Goal: Book appointment/travel/reservation

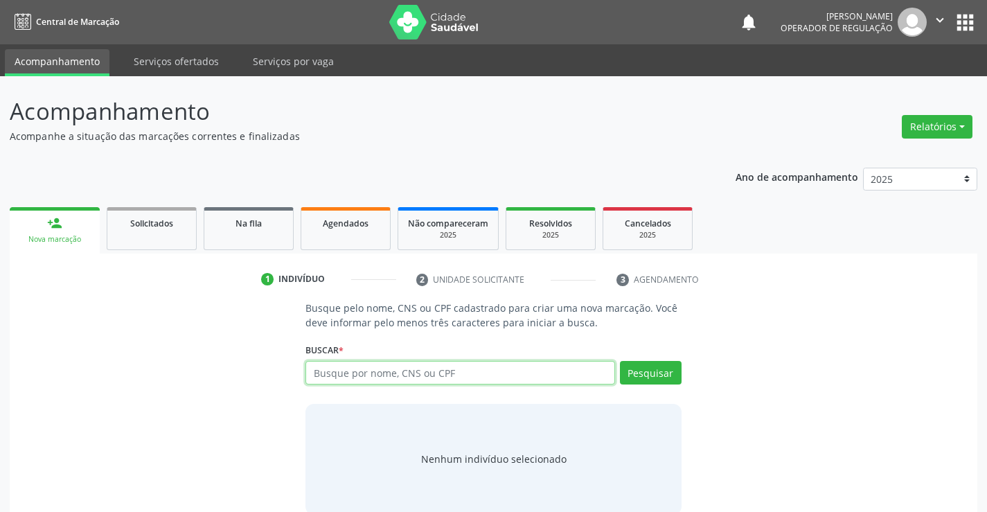
click at [391, 377] on input "text" at bounding box center [459, 373] width 309 height 24
type input "703005884879872"
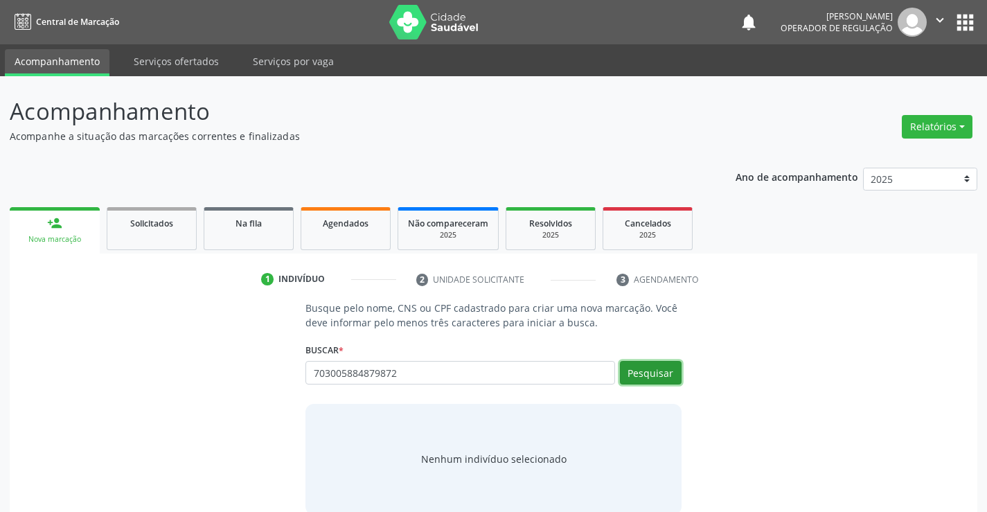
click at [663, 375] on button "Pesquisar" at bounding box center [651, 373] width 62 height 24
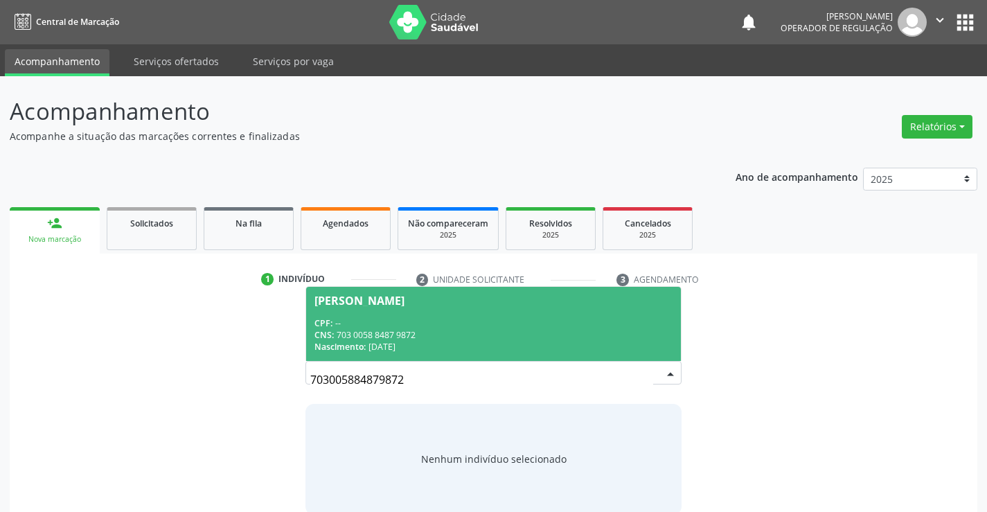
click at [483, 336] on div "CNS: 703 0058 8487 9872" at bounding box center [492, 335] width 357 height 12
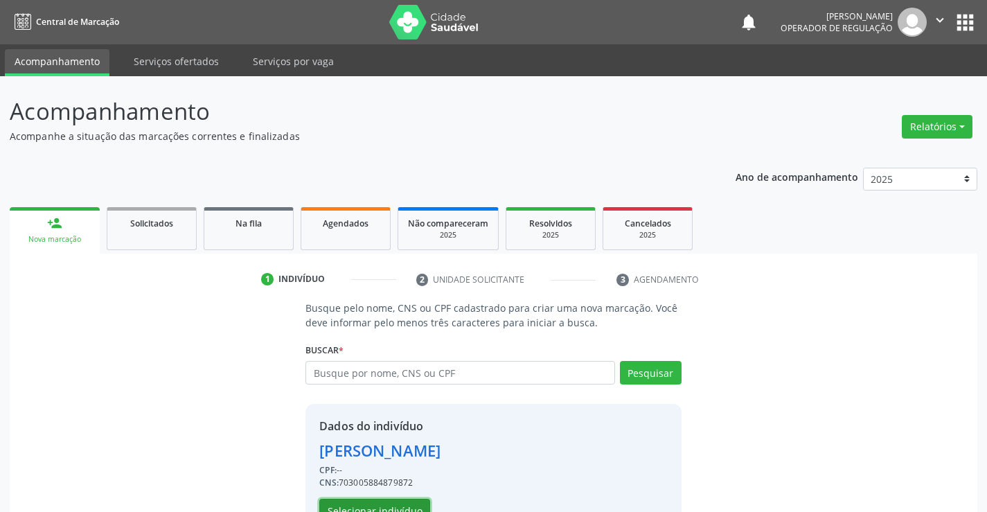
click at [393, 508] on button "Selecionar indivíduo" at bounding box center [374, 511] width 111 height 24
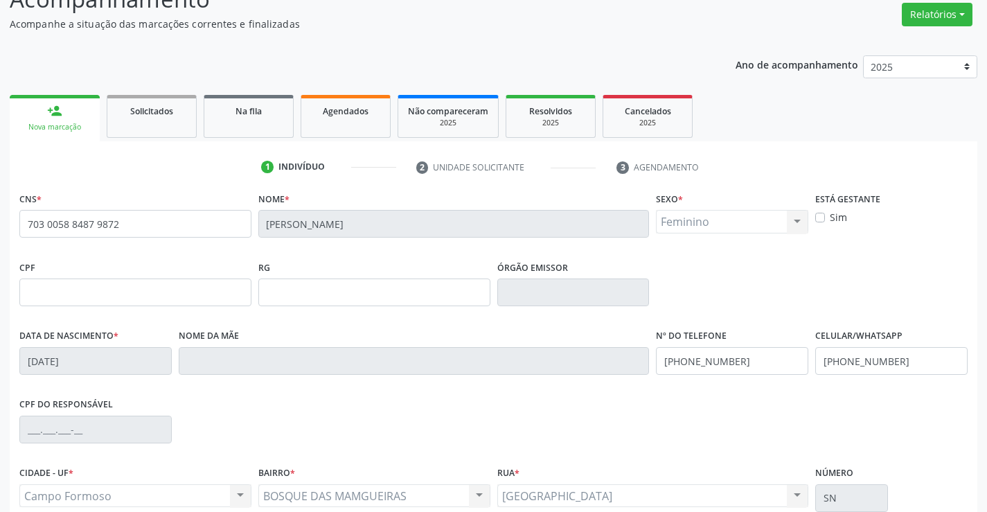
scroll to position [239, 0]
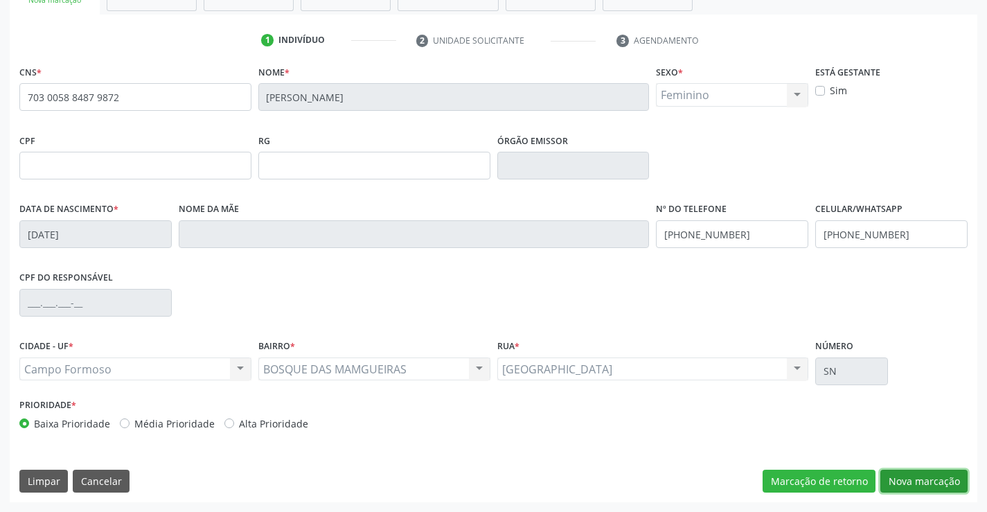
click at [904, 482] on button "Nova marcação" at bounding box center [923, 482] width 87 height 24
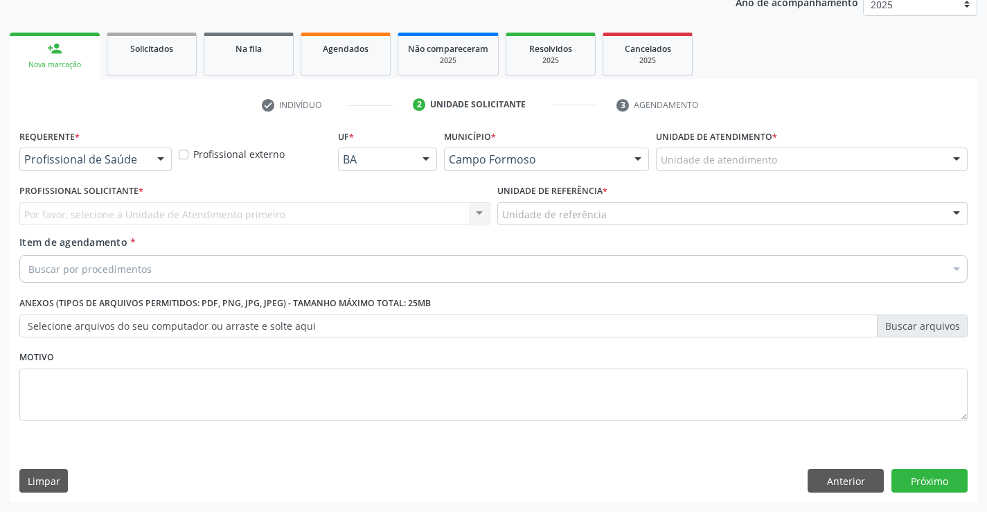
scroll to position [175, 0]
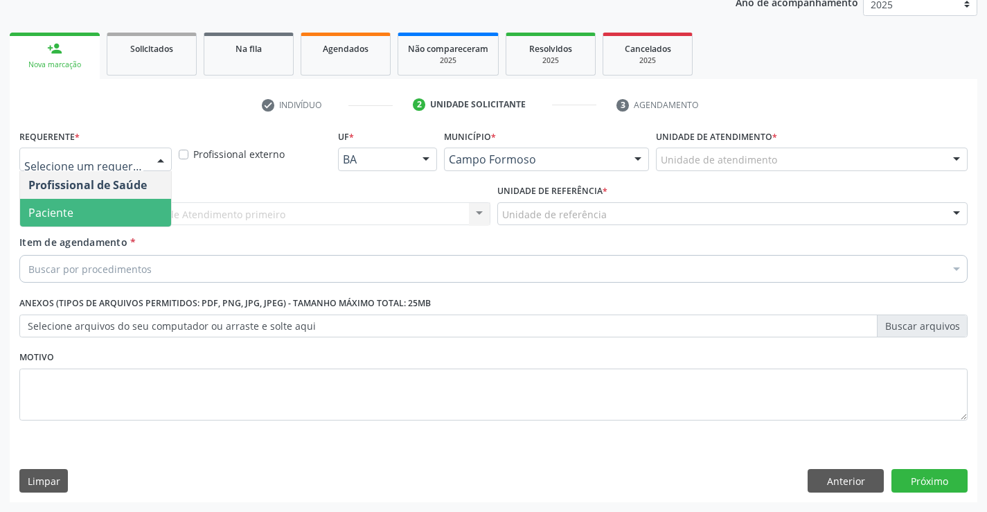
click at [69, 211] on span "Paciente" at bounding box center [50, 212] width 45 height 15
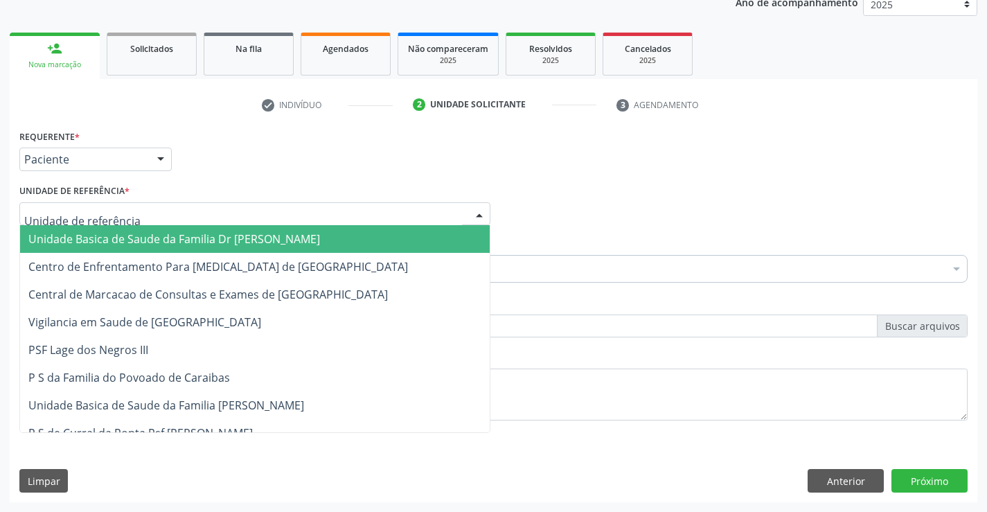
click at [102, 233] on span "Unidade Basica de Saude da Familia Dr [PERSON_NAME]" at bounding box center [174, 238] width 292 height 15
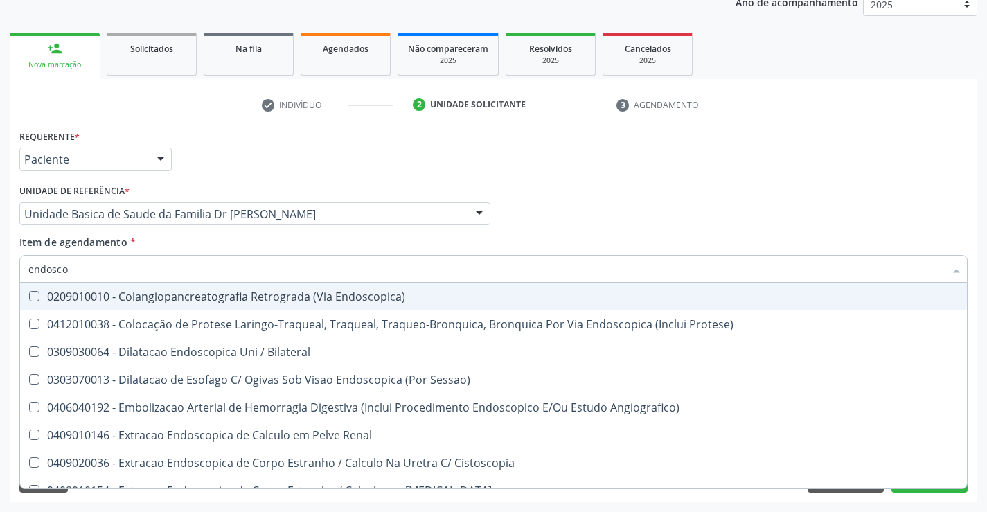
type input "endoscop"
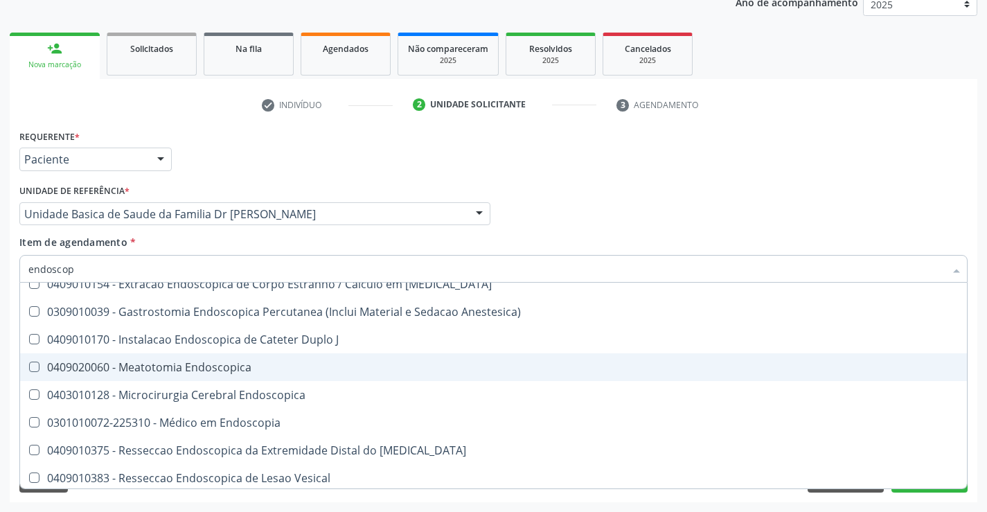
scroll to position [208, 0]
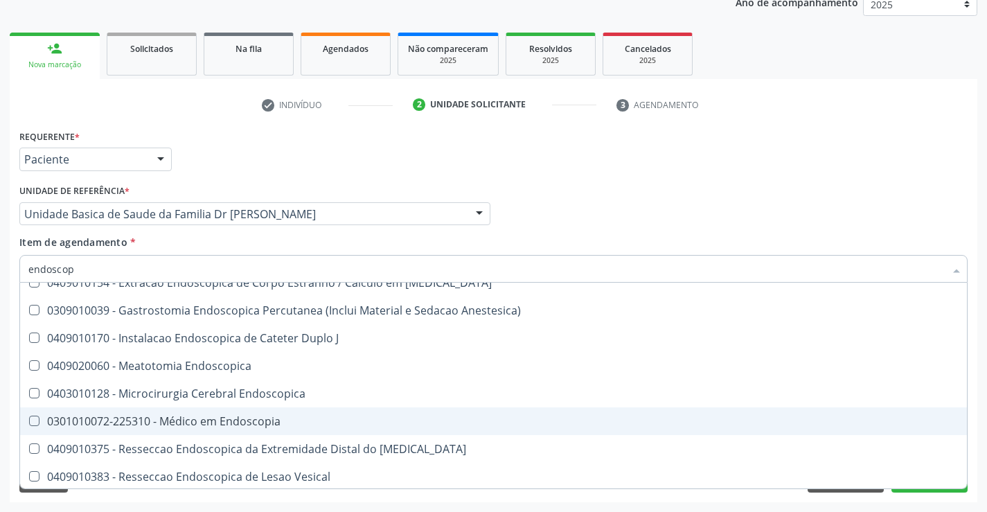
click at [274, 422] on div "0301010072-225310 - Médico em Endoscopia" at bounding box center [493, 421] width 930 height 11
checkbox Endoscopia "true"
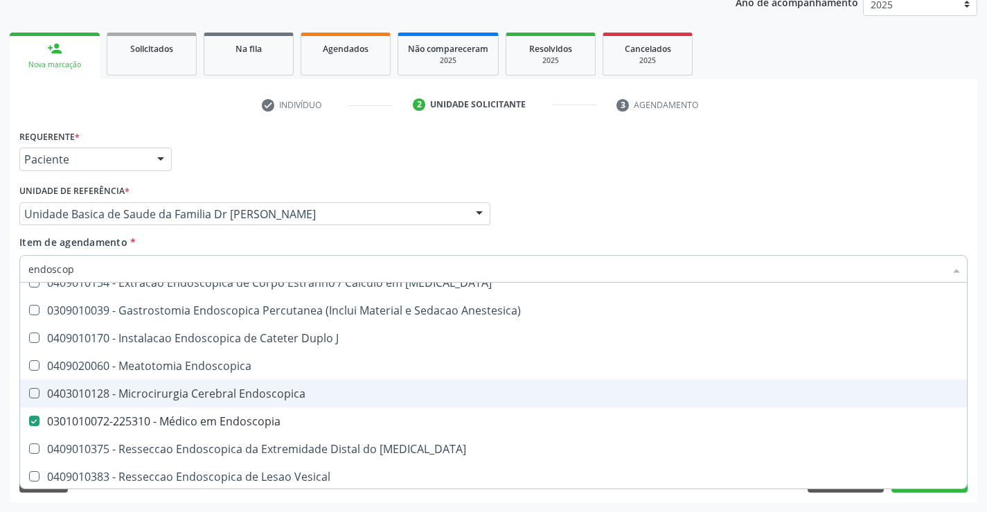
click at [657, 405] on span "0403010128 - Microcirurgia Cerebral Endoscopica" at bounding box center [493, 394] width 947 height 28
checkbox Endoscopica "true"
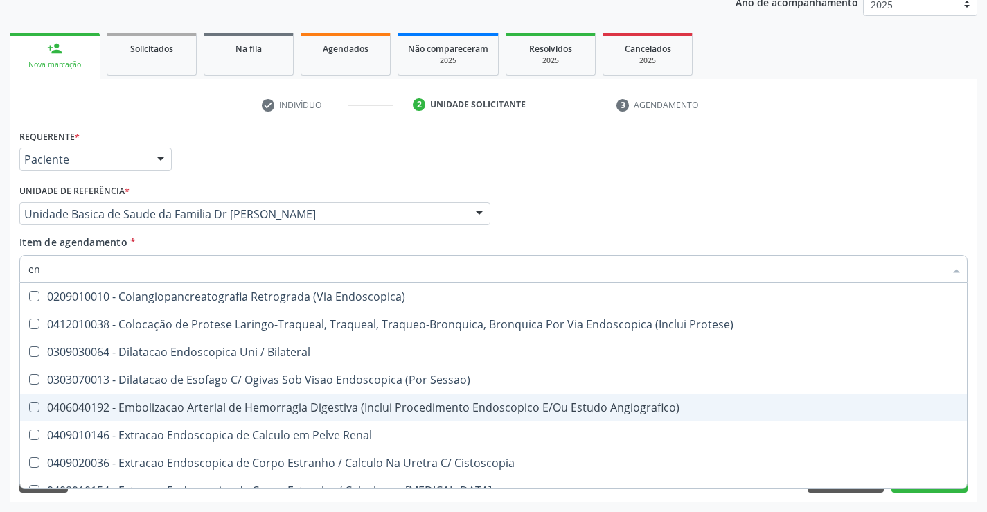
type input "e"
checkbox Endoscopica "false"
checkbox Endoscopia "false"
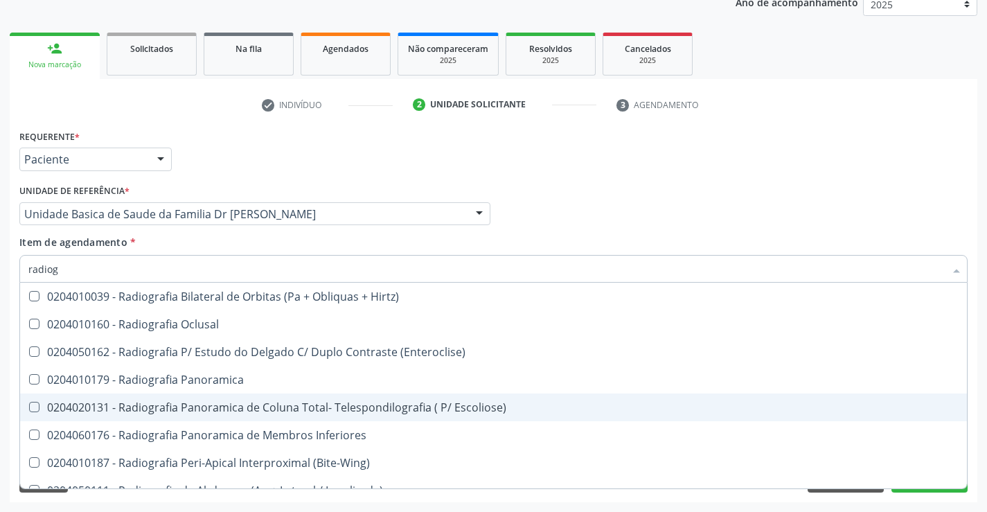
type input "radiogr"
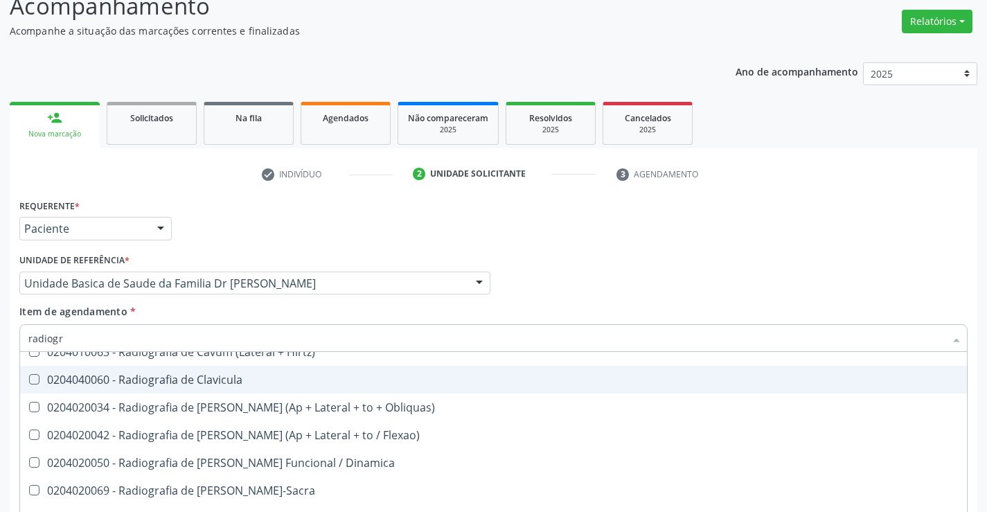
scroll to position [693, 0]
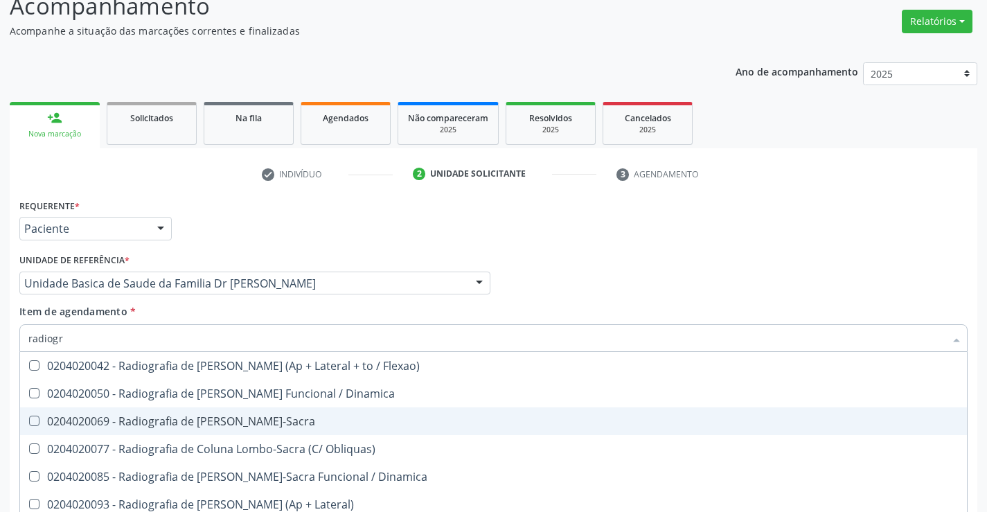
click at [346, 423] on div "0204020069 - Radiografia de [PERSON_NAME]-Sacra" at bounding box center [493, 421] width 930 height 11
checkbox Lombo-Sacra "true"
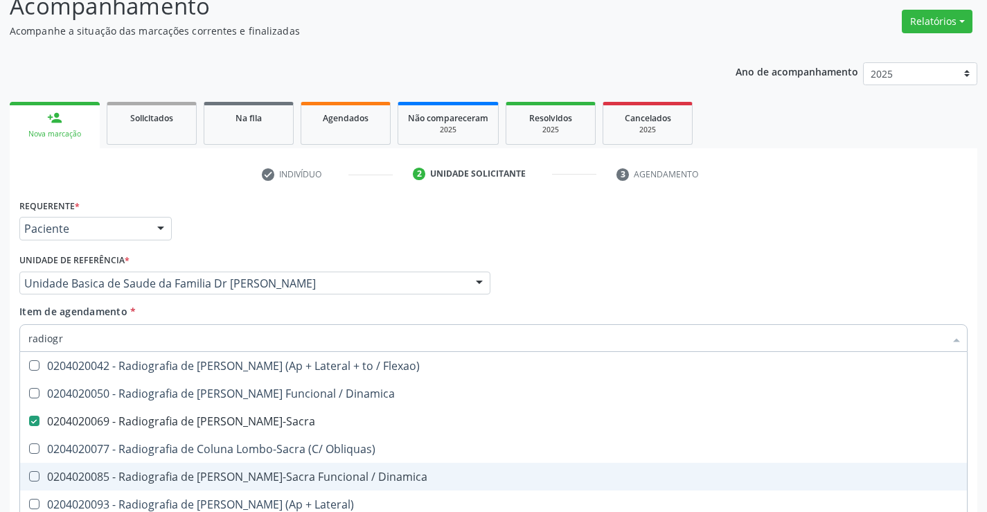
scroll to position [175, 0]
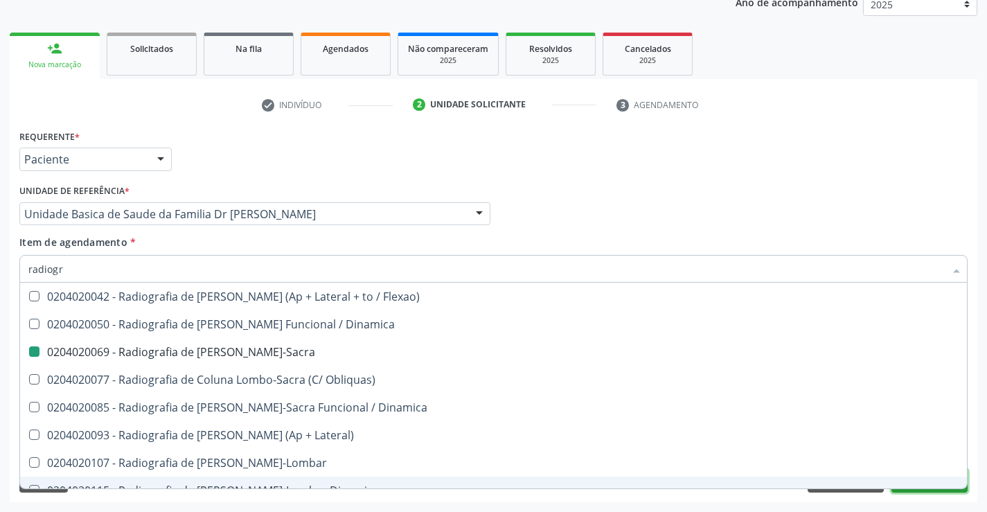
click at [934, 490] on button "Próximo" at bounding box center [929, 481] width 76 height 24
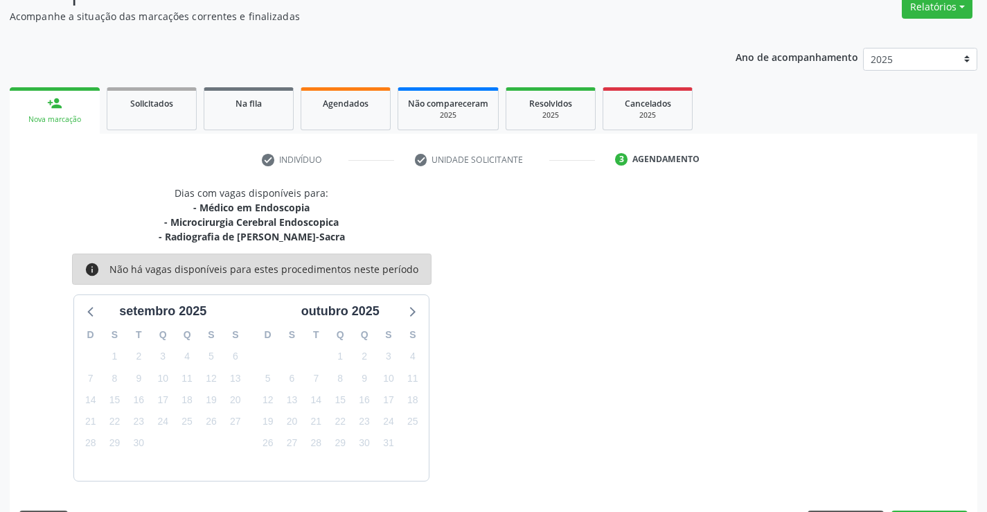
scroll to position [161, 0]
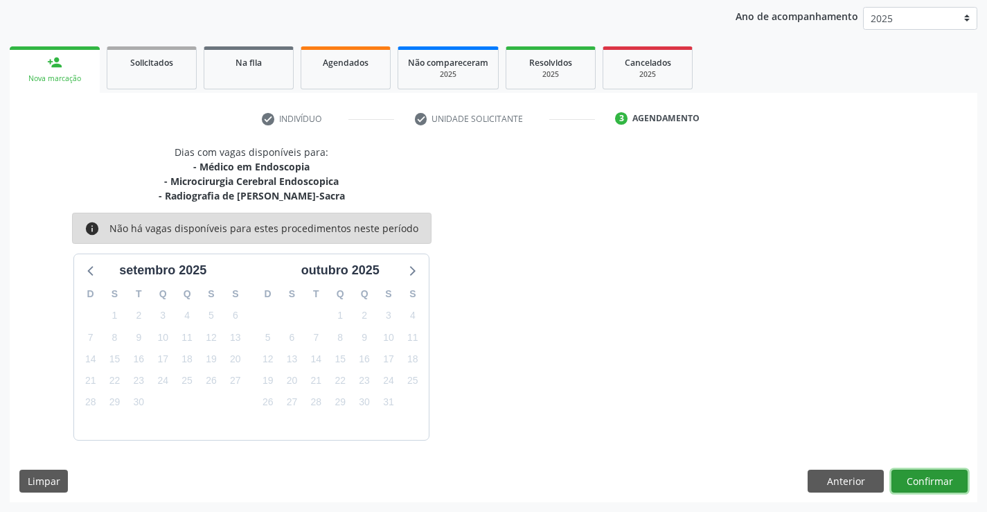
click at [932, 490] on button "Confirmar" at bounding box center [929, 482] width 76 height 24
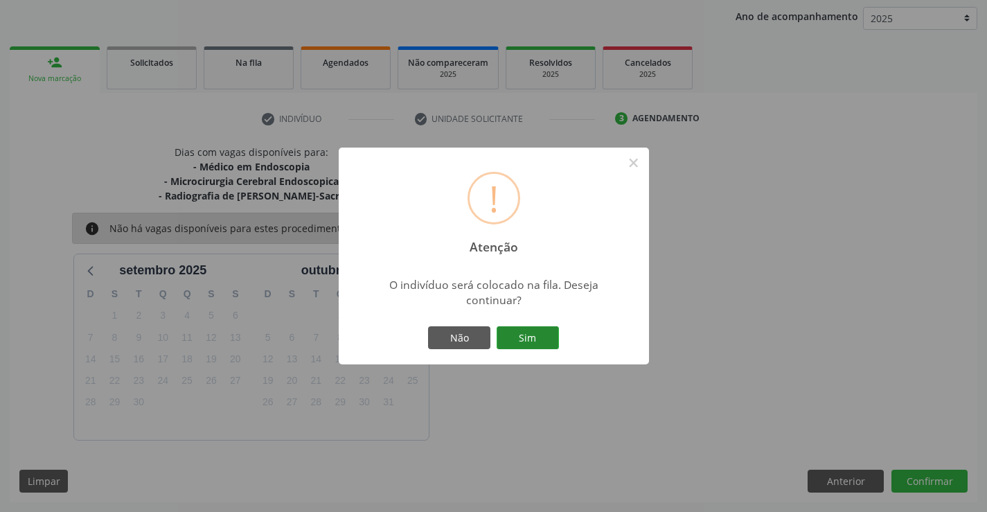
click at [553, 346] on button "Sim" at bounding box center [528, 338] width 62 height 24
click at [553, 346] on div "! Atenção × O indivíduo será colocado na fila. Deseja continuar? Não Sim" at bounding box center [493, 256] width 987 height 512
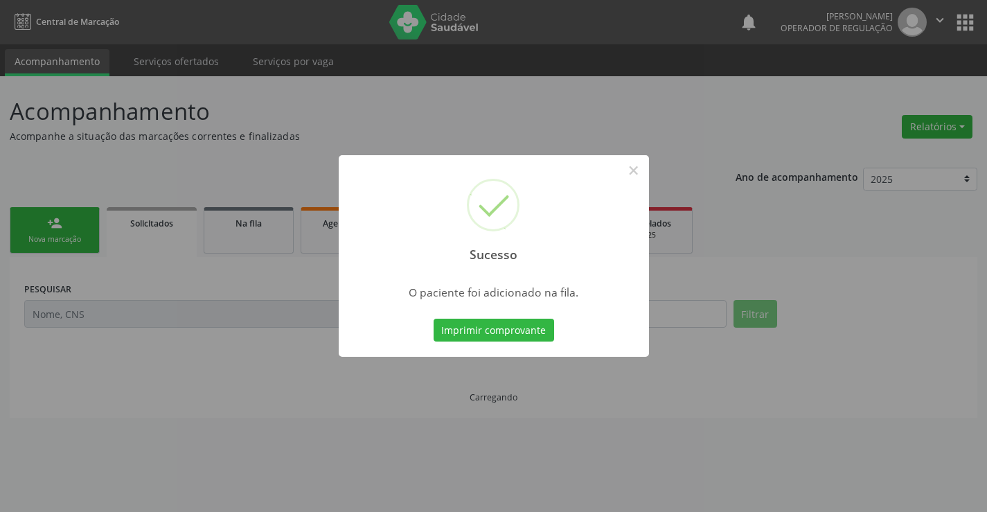
scroll to position [0, 0]
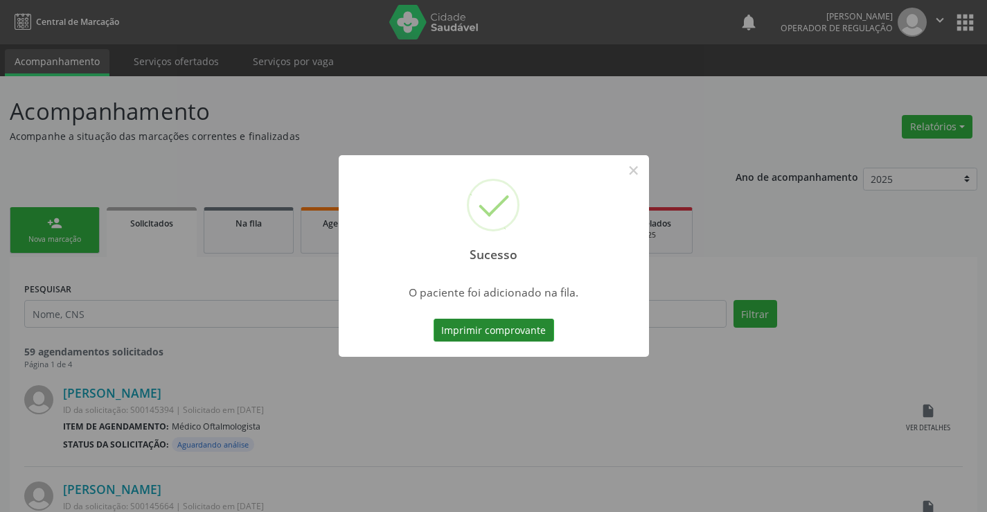
click at [508, 321] on button "Imprimir comprovante" at bounding box center [494, 331] width 121 height 24
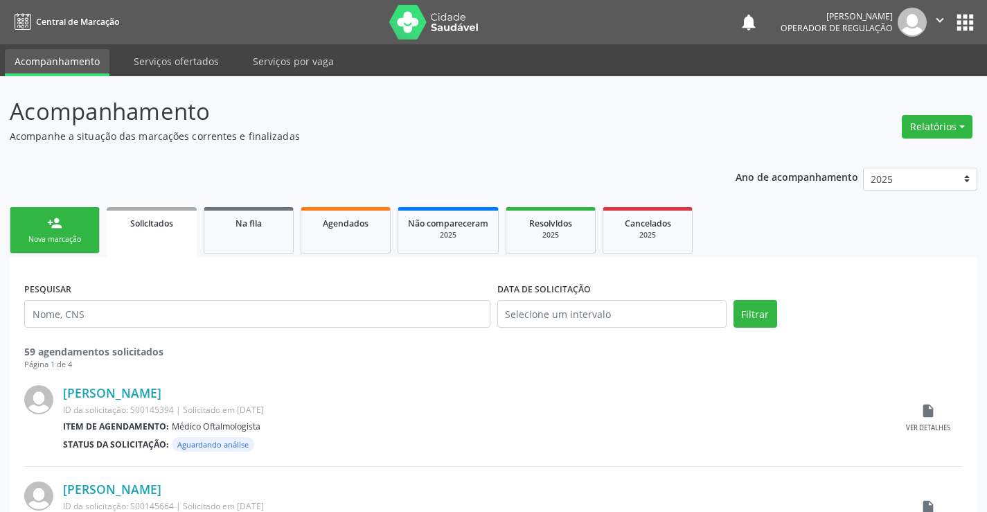
click at [64, 241] on div "Nova marcação" at bounding box center [54, 239] width 69 height 10
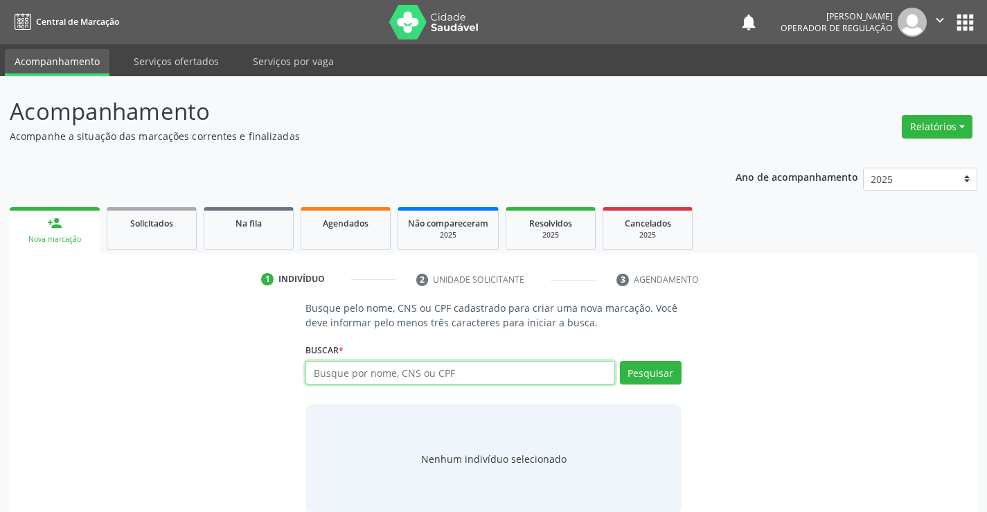
click at [498, 379] on input "text" at bounding box center [459, 373] width 309 height 24
type input "704805087002749"
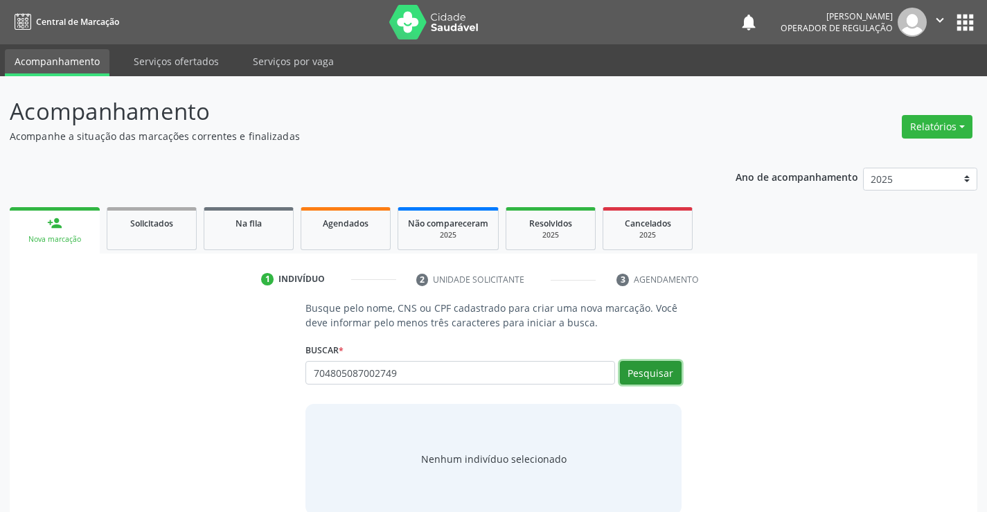
click at [653, 373] on button "Pesquisar" at bounding box center [651, 373] width 62 height 24
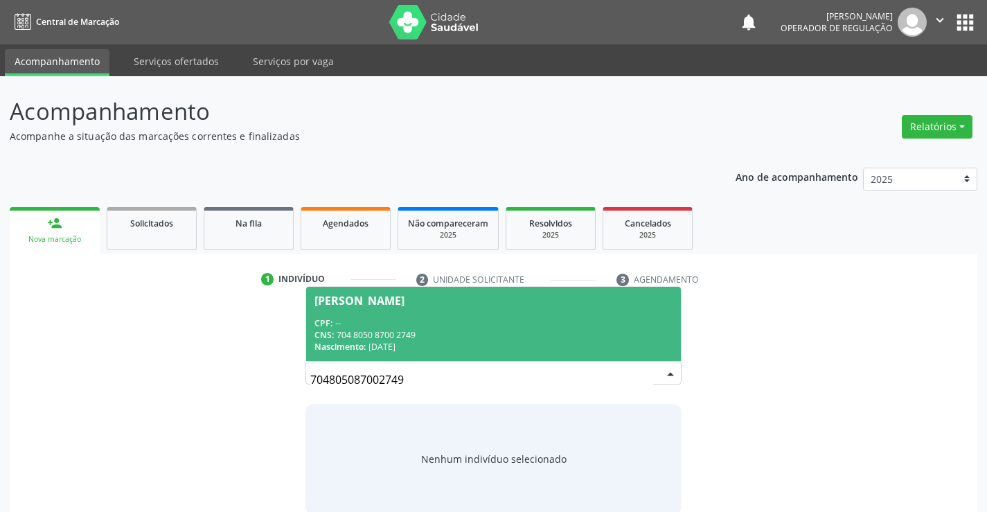
click at [539, 314] on span "[PERSON_NAME] CPF: -- CNS: 704 8050 8700 2749 Nascimento: [DATE]" at bounding box center [493, 324] width 374 height 74
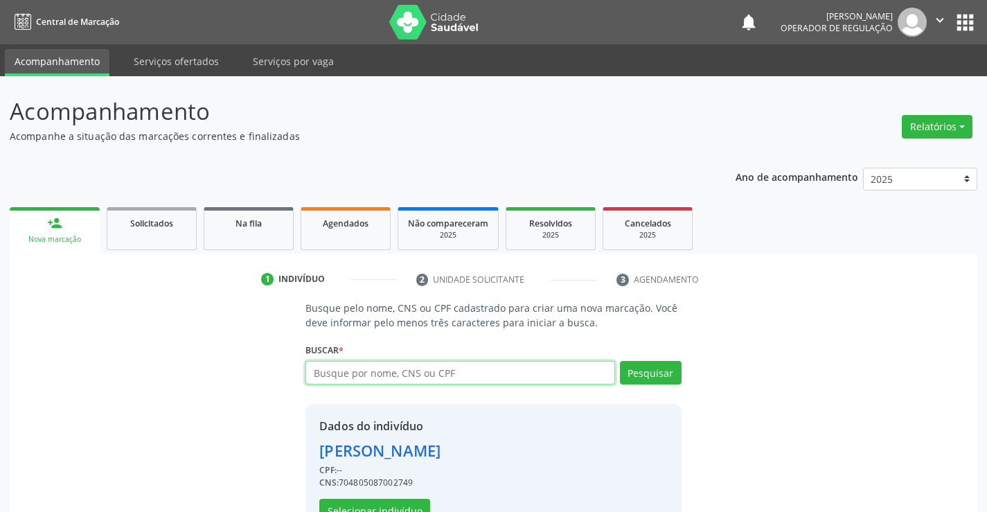
click at [464, 374] on input "text" at bounding box center [459, 373] width 309 height 24
type input "704805087002749"
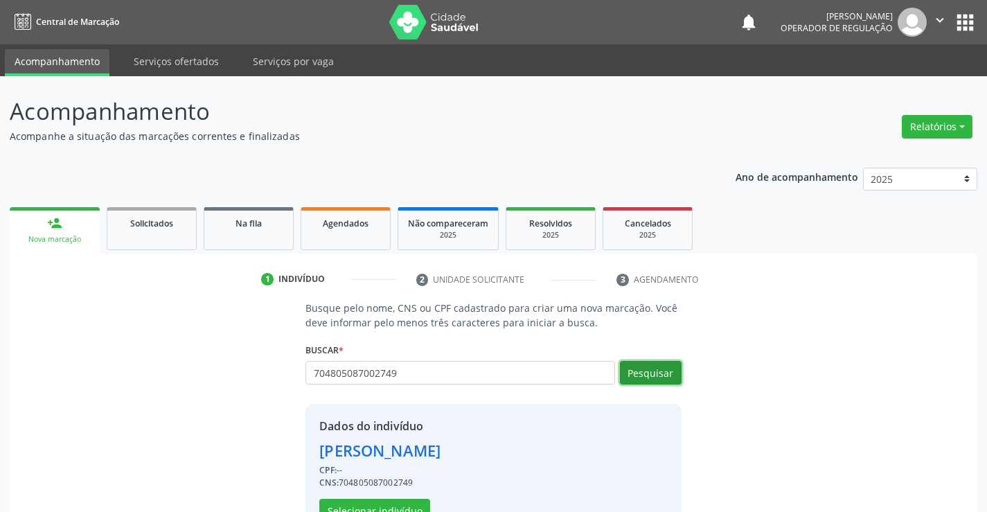
click at [647, 366] on button "Pesquisar" at bounding box center [651, 373] width 62 height 24
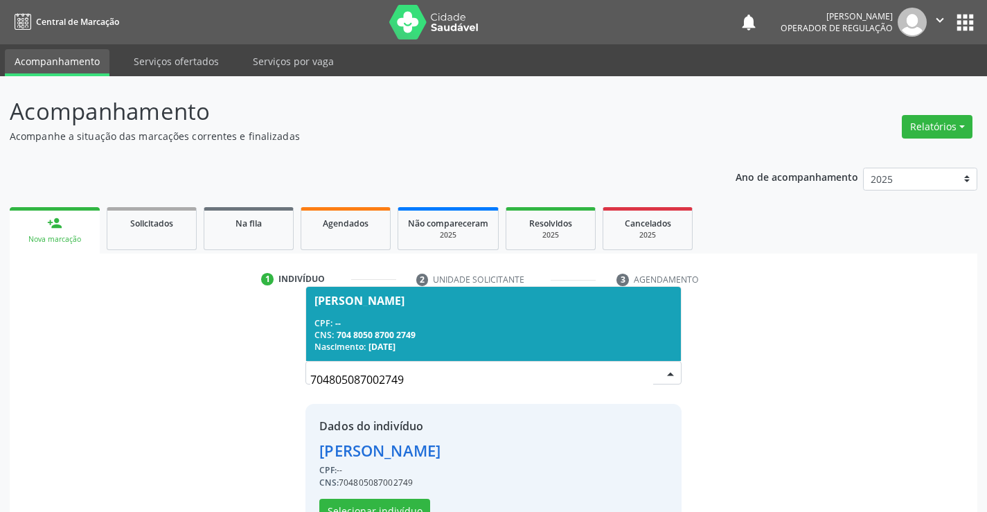
click at [489, 330] on div "CNS: 704 8050 8700 2749" at bounding box center [492, 335] width 357 height 12
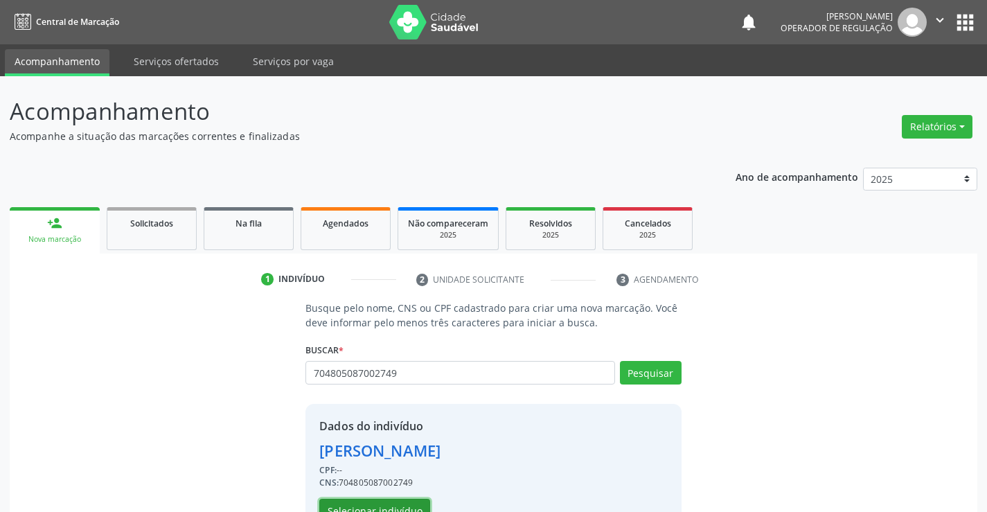
click at [401, 504] on button "Selecionar indivíduo" at bounding box center [374, 511] width 111 height 24
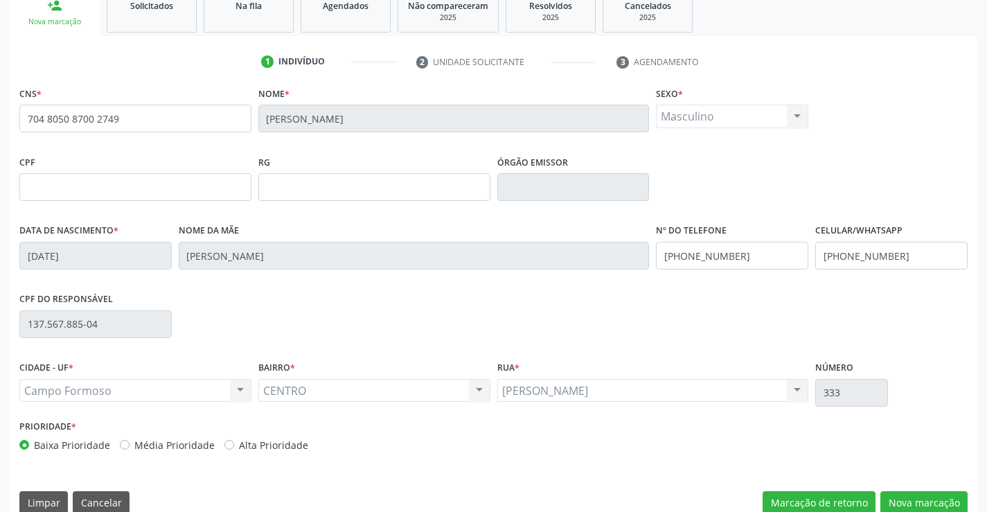
scroll to position [239, 0]
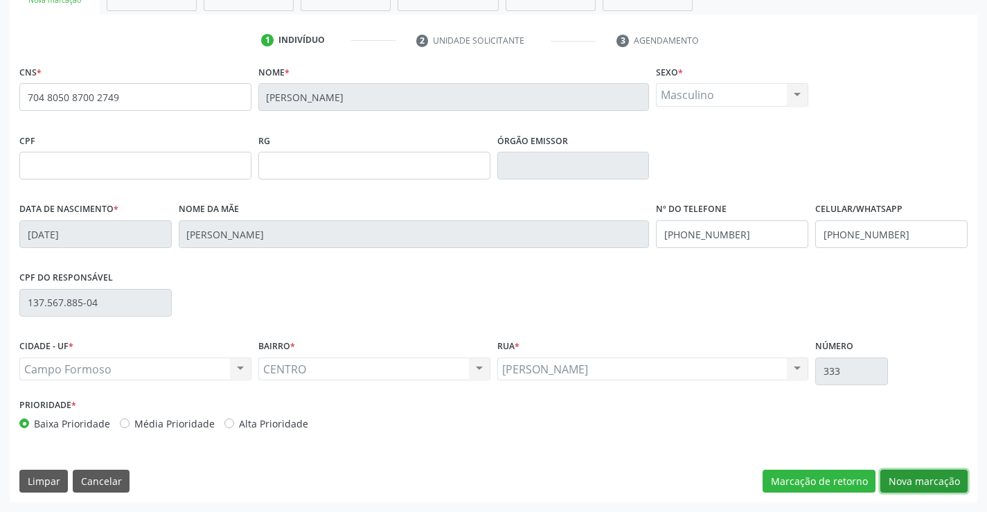
click at [944, 479] on button "Nova marcação" at bounding box center [923, 482] width 87 height 24
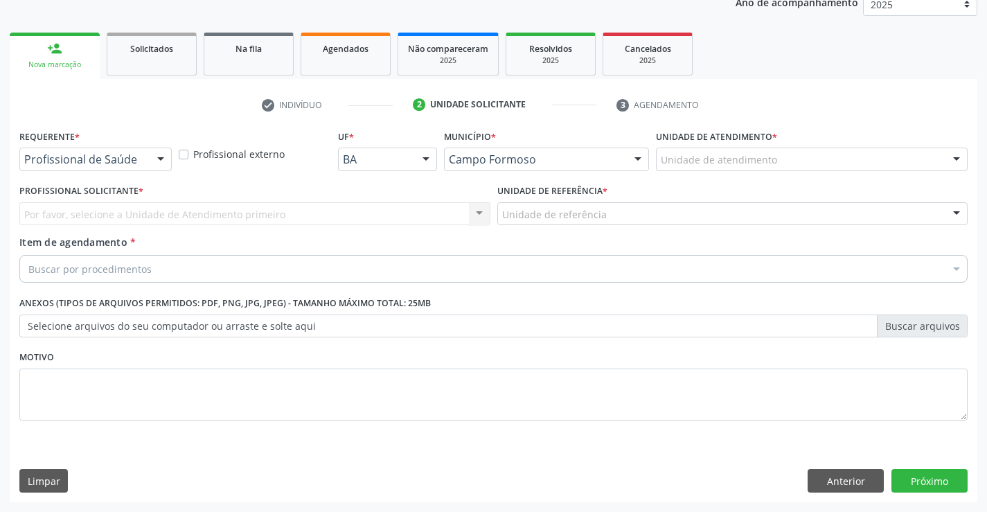
scroll to position [175, 0]
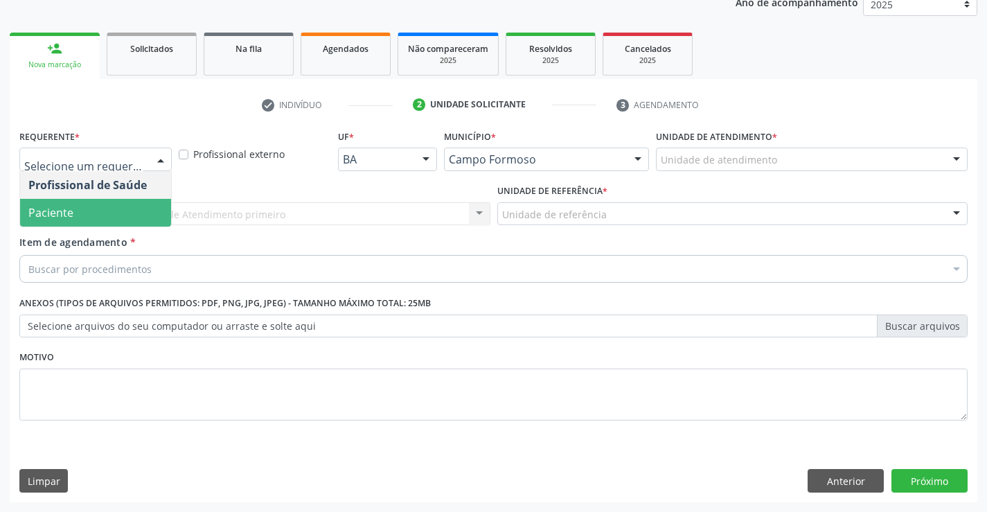
click at [73, 210] on span "Paciente" at bounding box center [95, 213] width 151 height 28
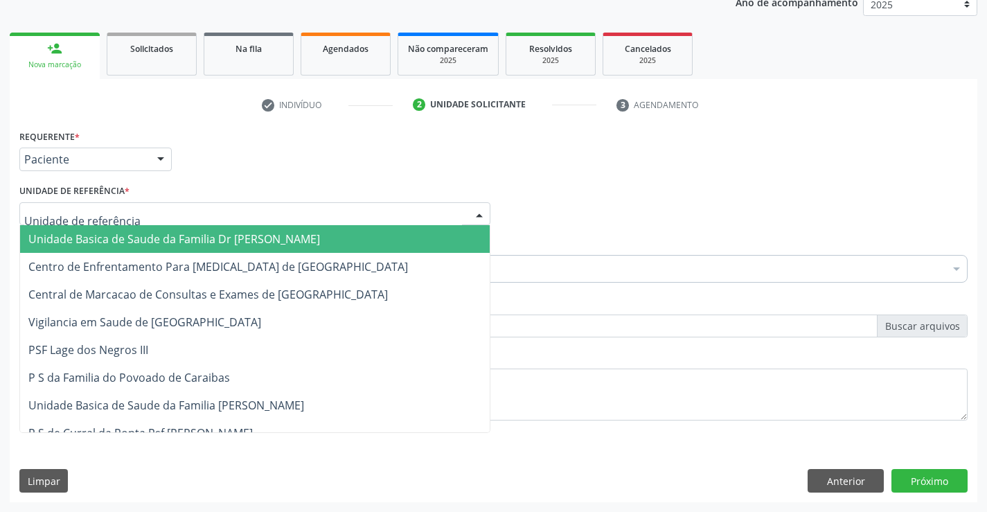
click at [90, 206] on div at bounding box center [254, 214] width 471 height 24
click at [99, 236] on span "Unidade Basica de Saude da Familia Dr [PERSON_NAME]" at bounding box center [174, 238] width 292 height 15
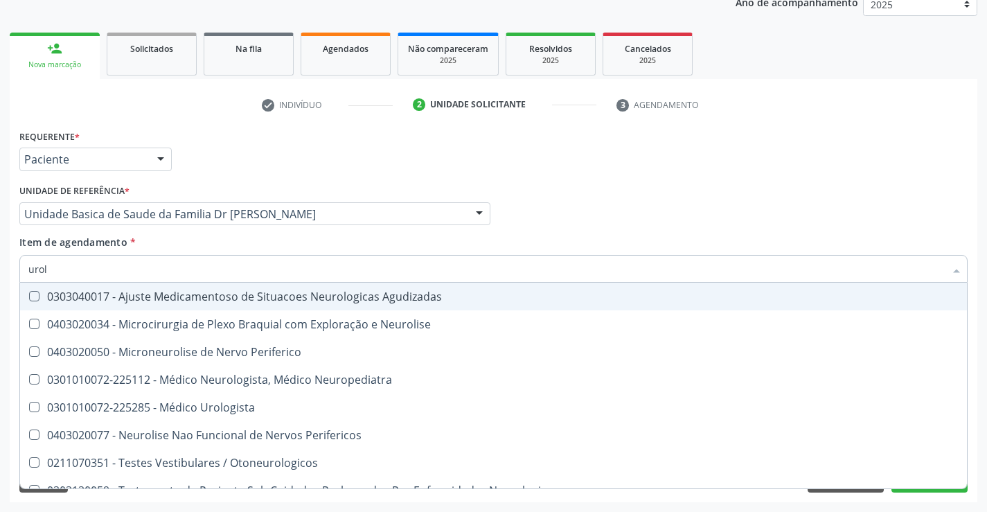
type input "urolo"
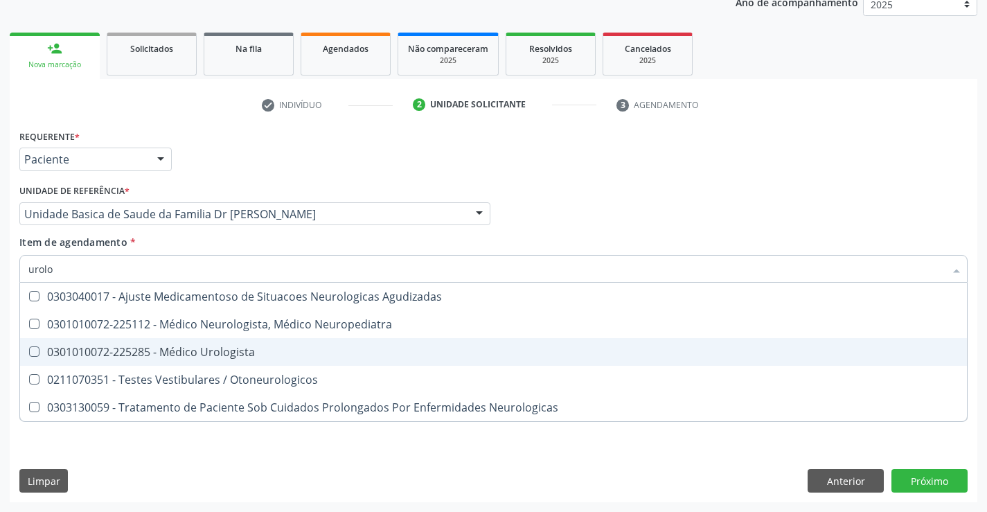
click at [193, 348] on div "0301010072-225285 - Médico Urologista" at bounding box center [493, 351] width 930 height 11
checkbox Urologista "true"
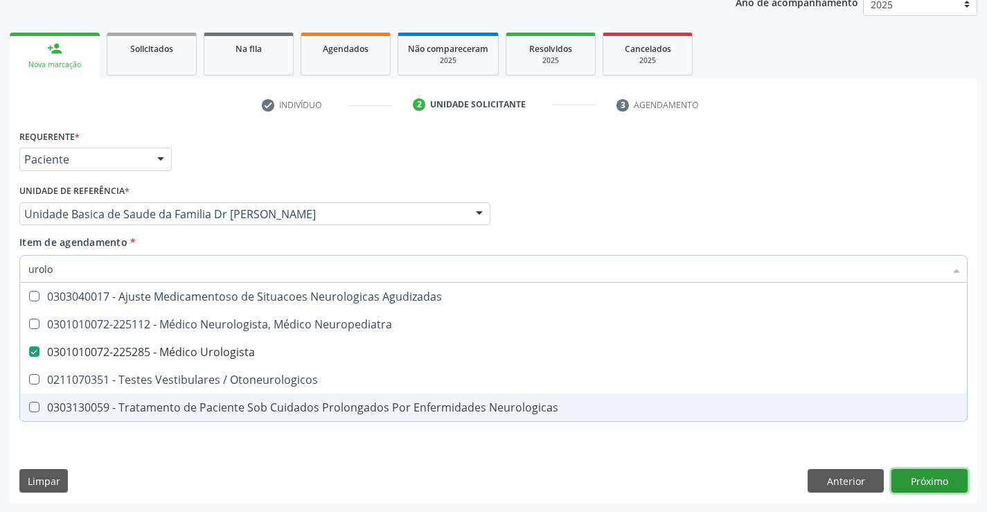
click at [936, 477] on div "Requerente * Paciente Profissional de Saúde Paciente Nenhum resultado encontrad…" at bounding box center [493, 314] width 967 height 376
checkbox Neuropediatra "true"
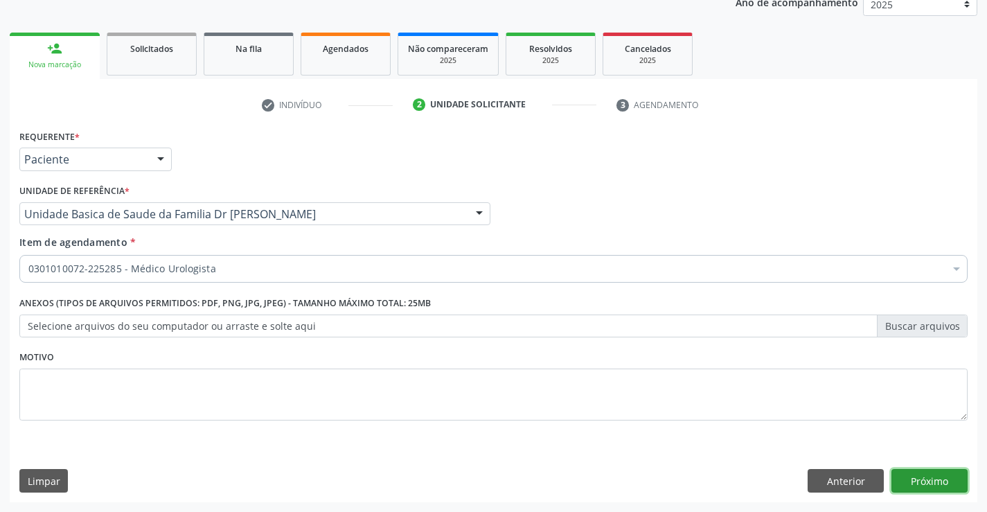
click at [936, 477] on button "Próximo" at bounding box center [929, 481] width 76 height 24
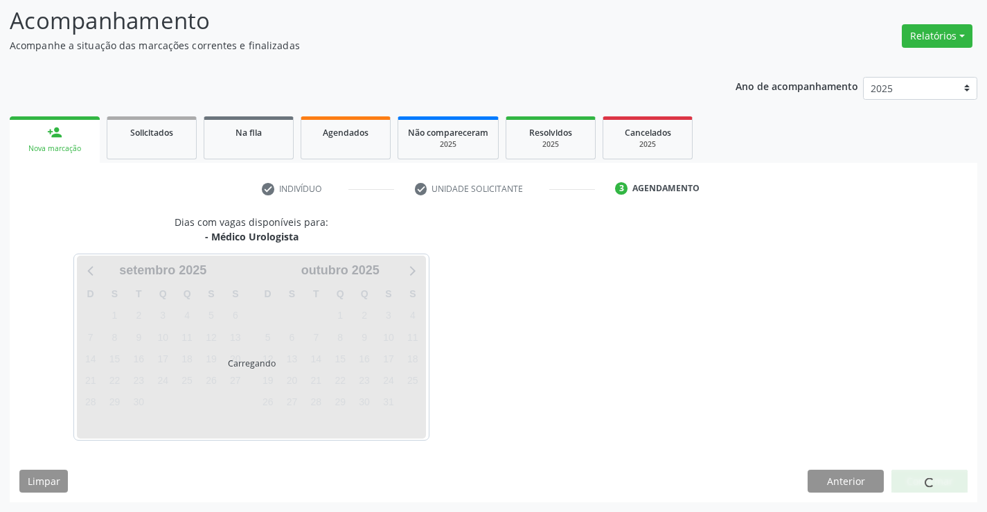
scroll to position [91, 0]
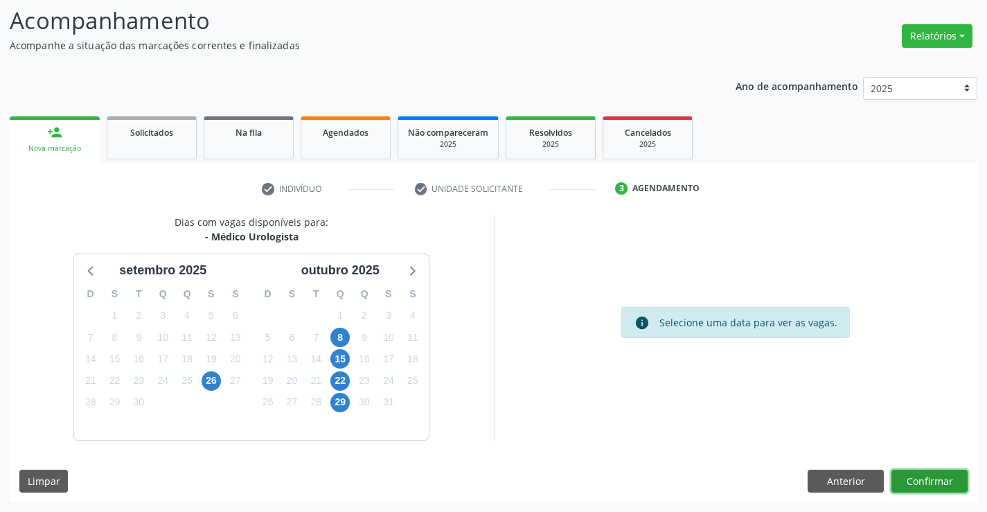
click at [936, 476] on button "Confirmar" at bounding box center [929, 482] width 76 height 24
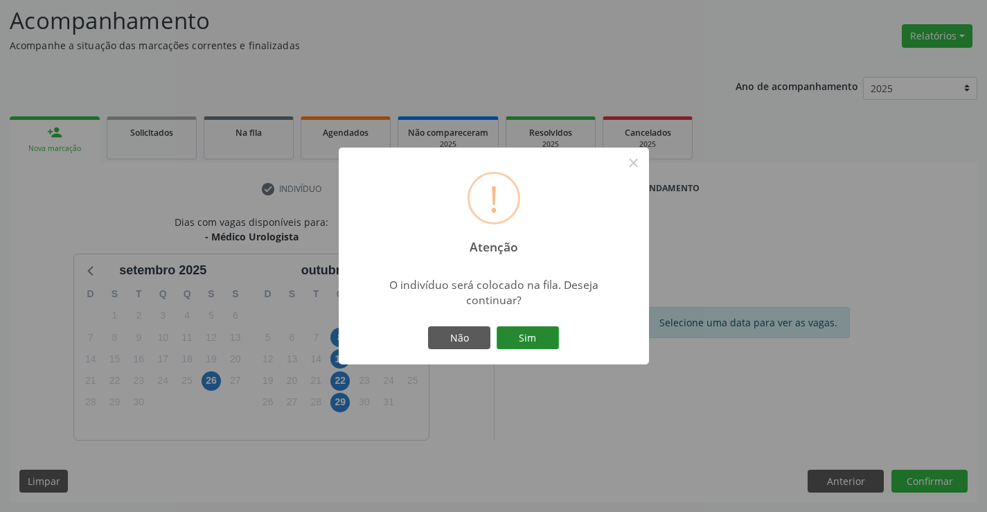
click at [544, 348] on button "Sim" at bounding box center [528, 338] width 62 height 24
click at [544, 348] on div "! Atenção × O indivíduo será colocado na fila. Deseja continuar? Não Sim" at bounding box center [493, 256] width 987 height 512
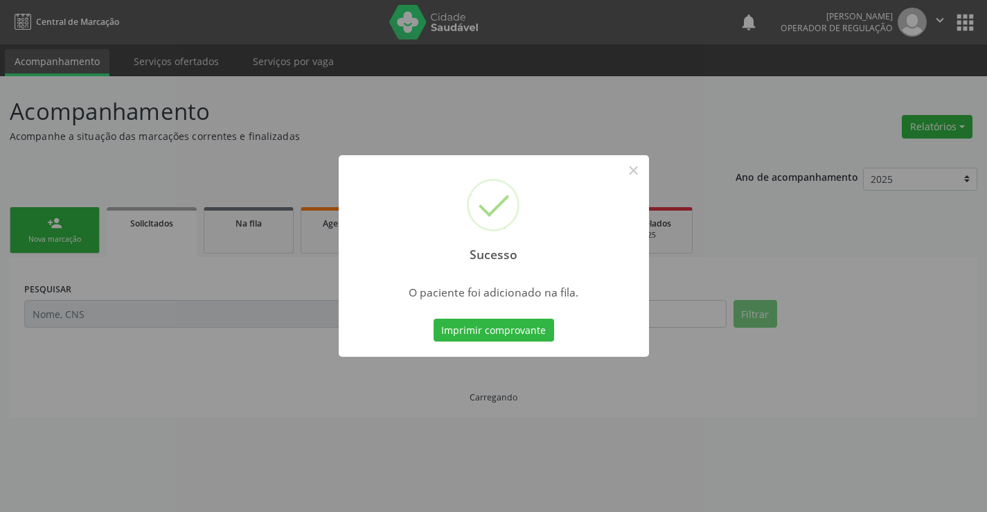
scroll to position [0, 0]
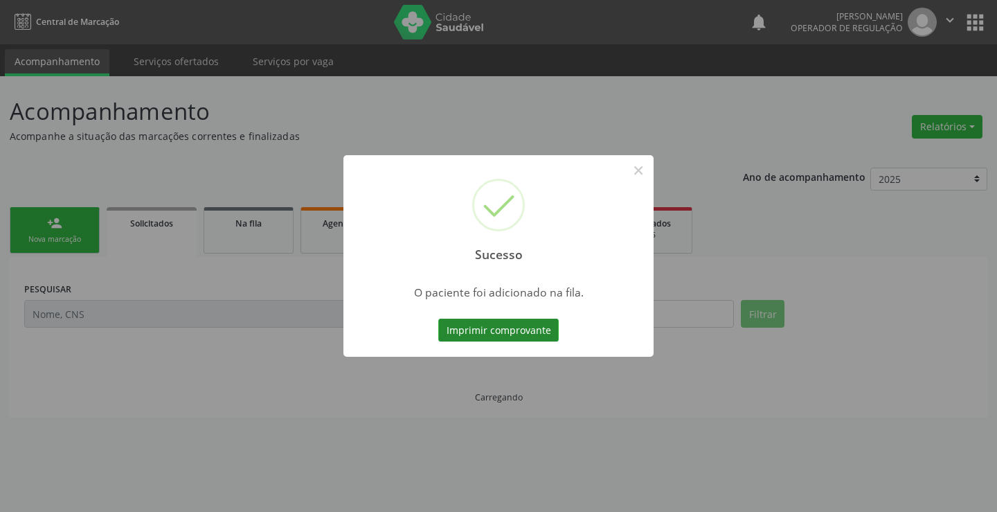
click at [530, 320] on button "Imprimir comprovante" at bounding box center [498, 331] width 121 height 24
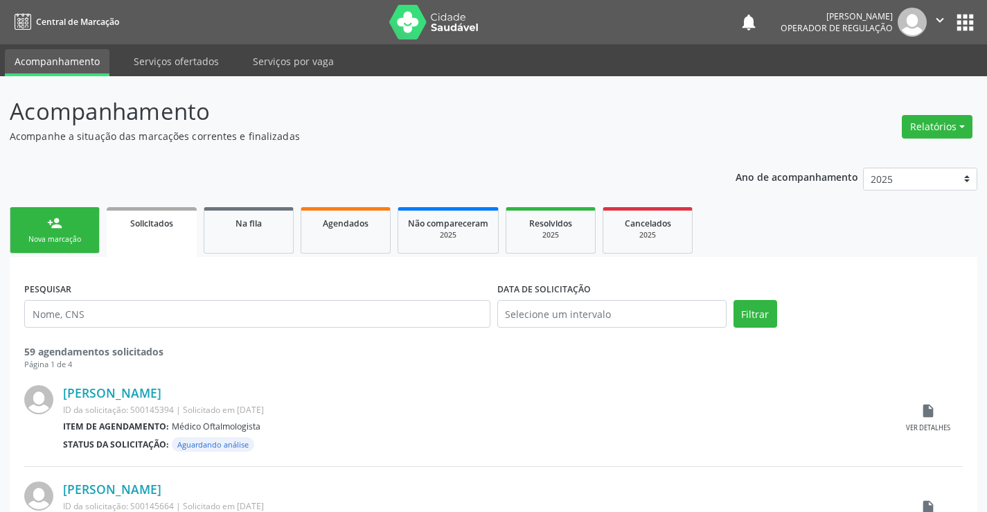
click at [82, 229] on link "person_add Nova marcação" at bounding box center [55, 230] width 90 height 46
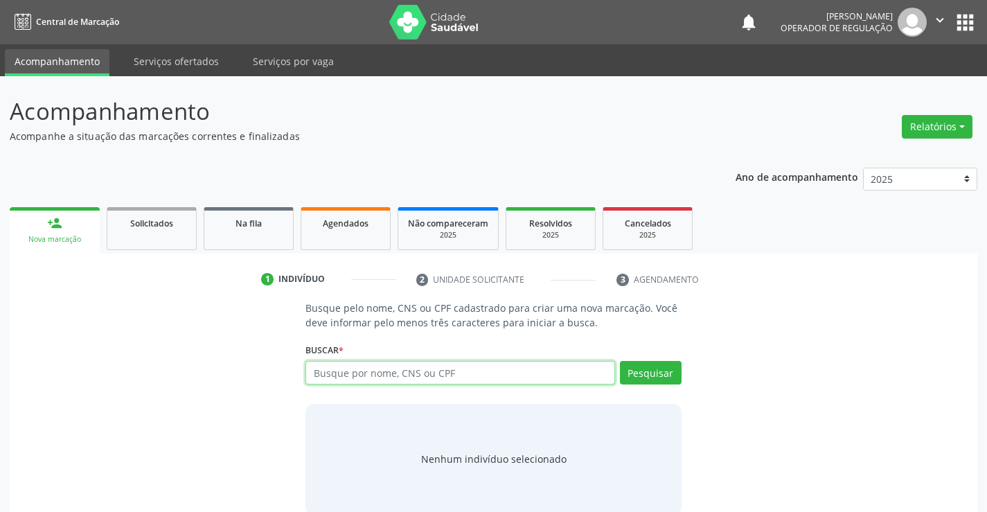
click at [523, 380] on input "text" at bounding box center [459, 373] width 309 height 24
type input "702402528837523"
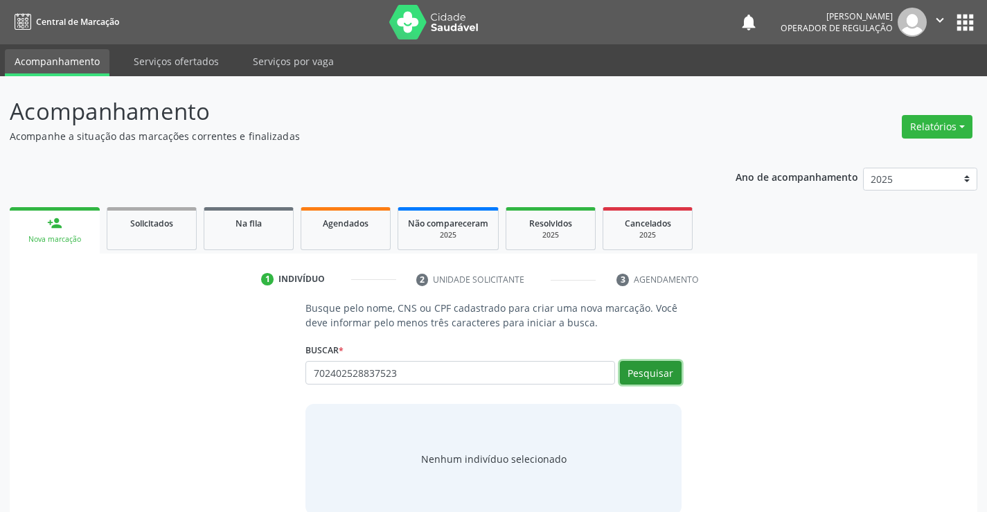
click at [636, 375] on button "Pesquisar" at bounding box center [651, 373] width 62 height 24
type input "702402528837523"
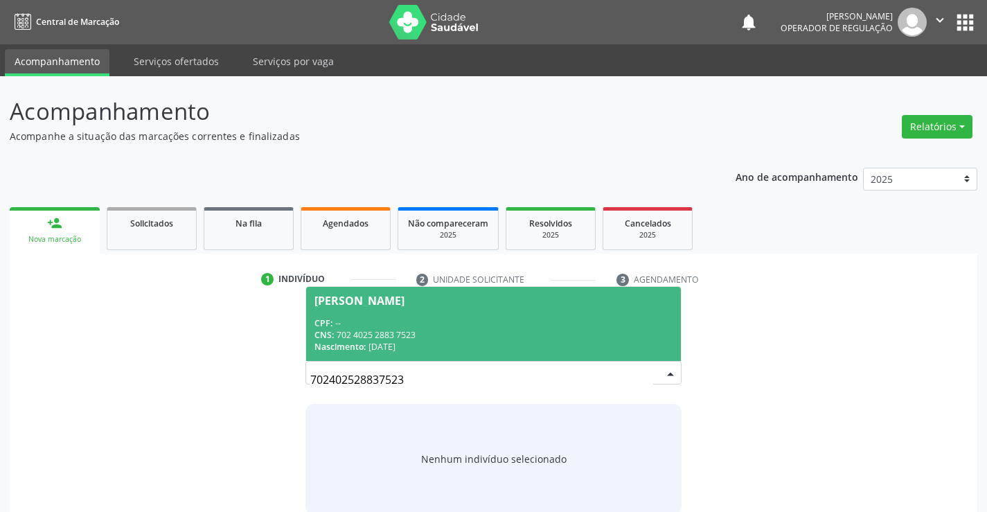
click at [522, 321] on div "CPF: --" at bounding box center [492, 323] width 357 height 12
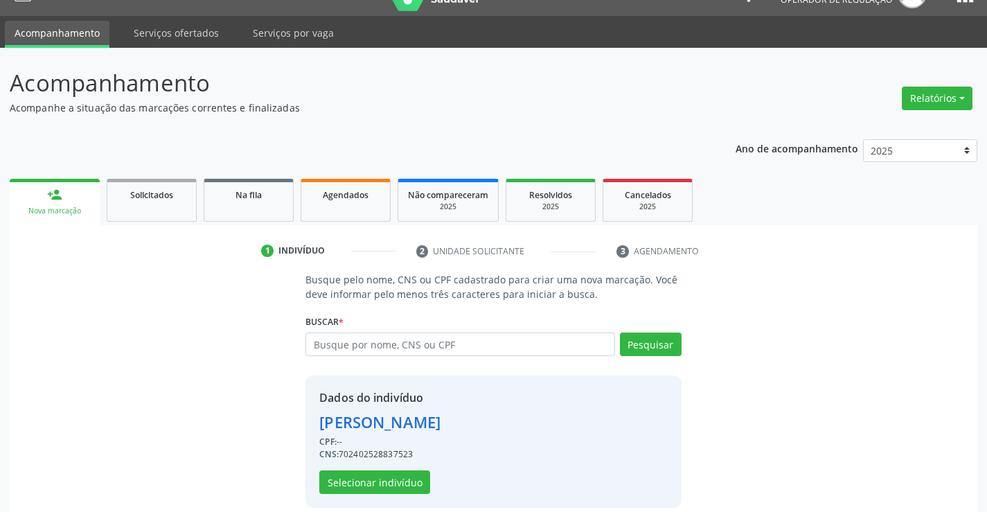
scroll to position [44, 0]
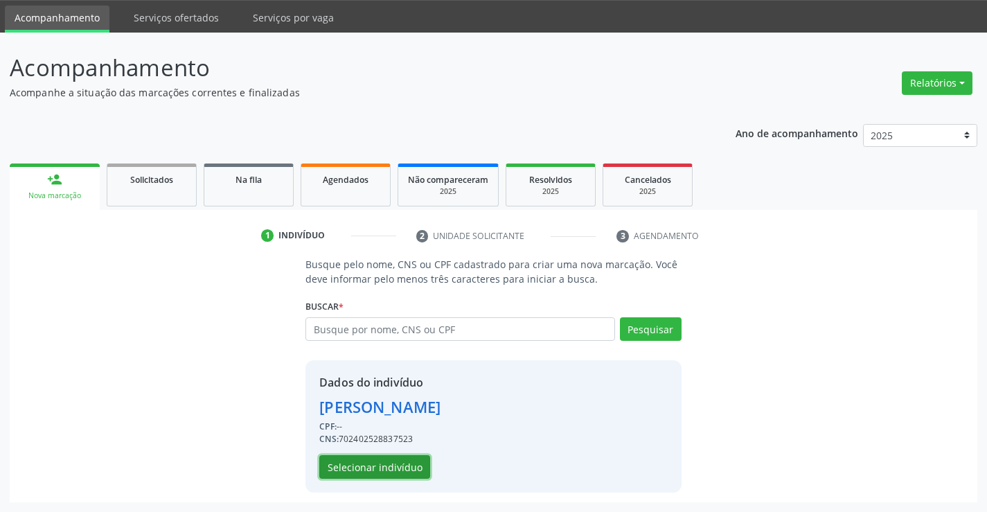
click at [370, 465] on button "Selecionar indivíduo" at bounding box center [374, 467] width 111 height 24
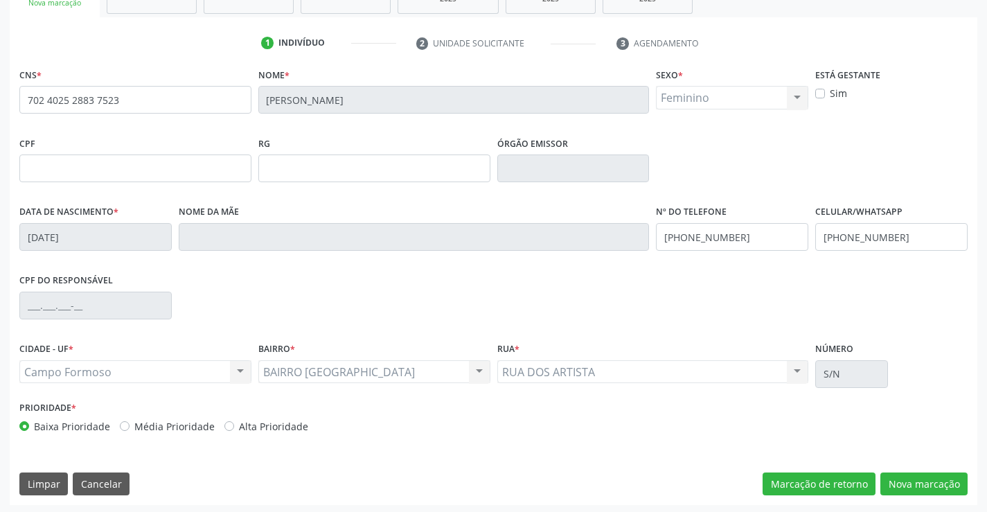
scroll to position [239, 0]
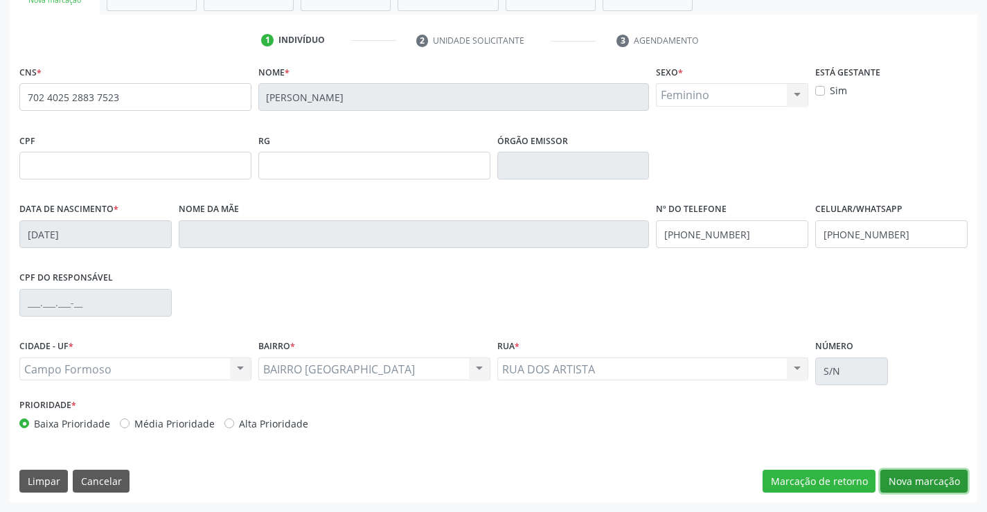
click at [922, 483] on button "Nova marcação" at bounding box center [923, 482] width 87 height 24
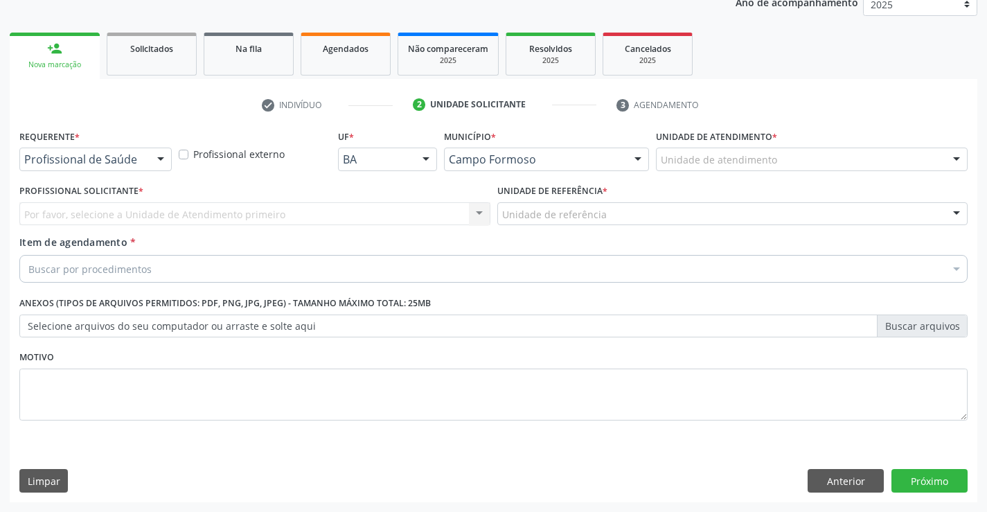
scroll to position [175, 0]
click at [81, 151] on div "Profissional de Saúde" at bounding box center [95, 160] width 152 height 24
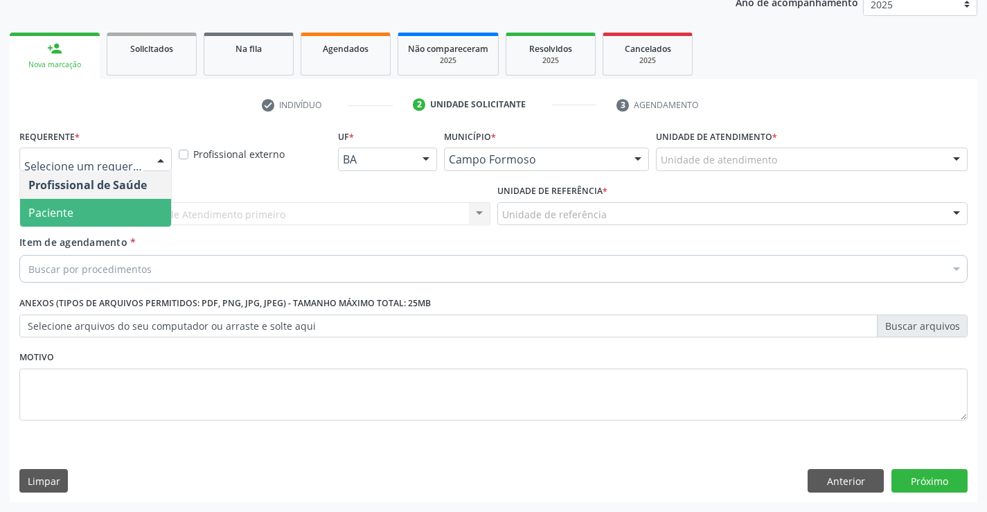
click at [76, 211] on span "Paciente" at bounding box center [95, 213] width 151 height 28
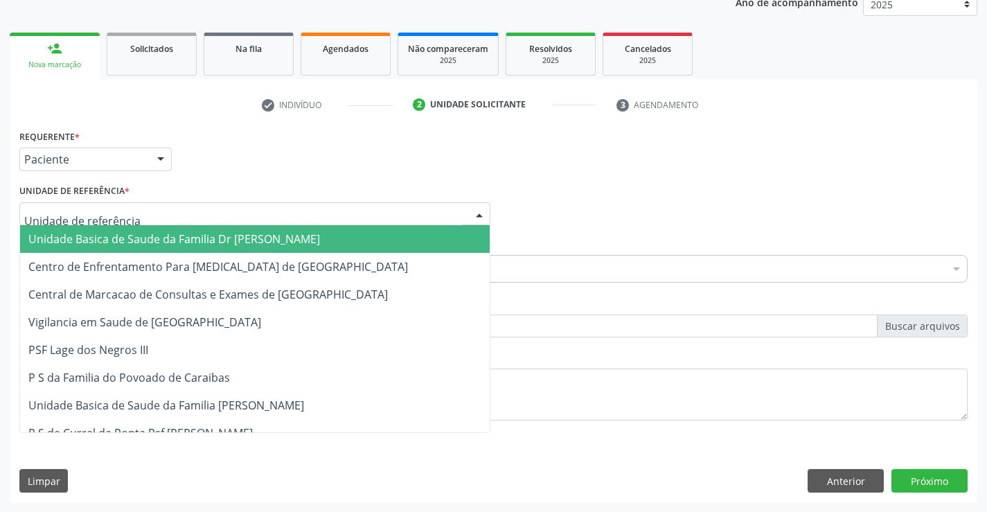
click at [105, 235] on span "Unidade Basica de Saude da Familia Dr [PERSON_NAME]" at bounding box center [174, 238] width 292 height 15
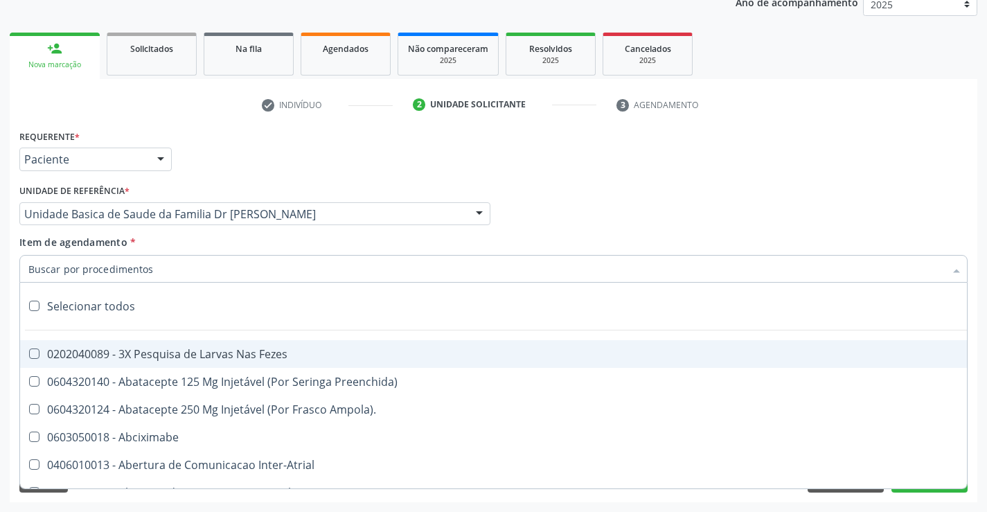
click at [108, 271] on input "Item de agendamento *" at bounding box center [486, 269] width 916 height 28
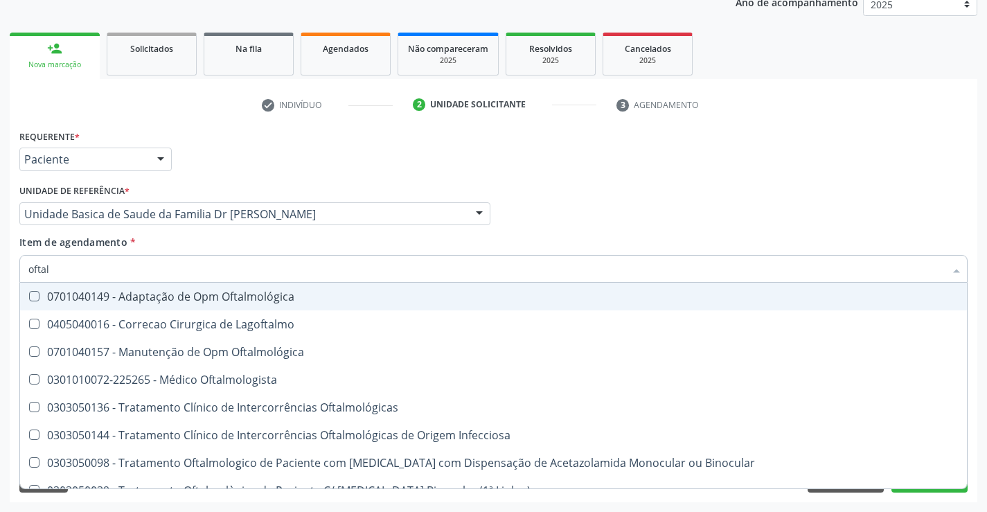
type input "oftalm"
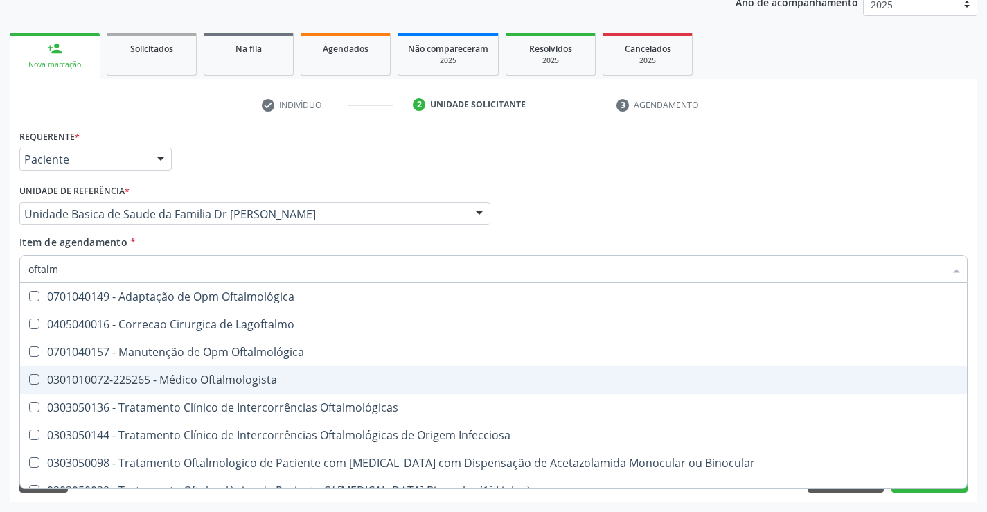
click at [218, 371] on span "0301010072-225265 - Médico Oftalmologista" at bounding box center [493, 380] width 947 height 28
click at [225, 380] on div "0301010072-225265 - Médico Oftalmologista" at bounding box center [493, 379] width 930 height 11
checkbox Oftalmologista "true"
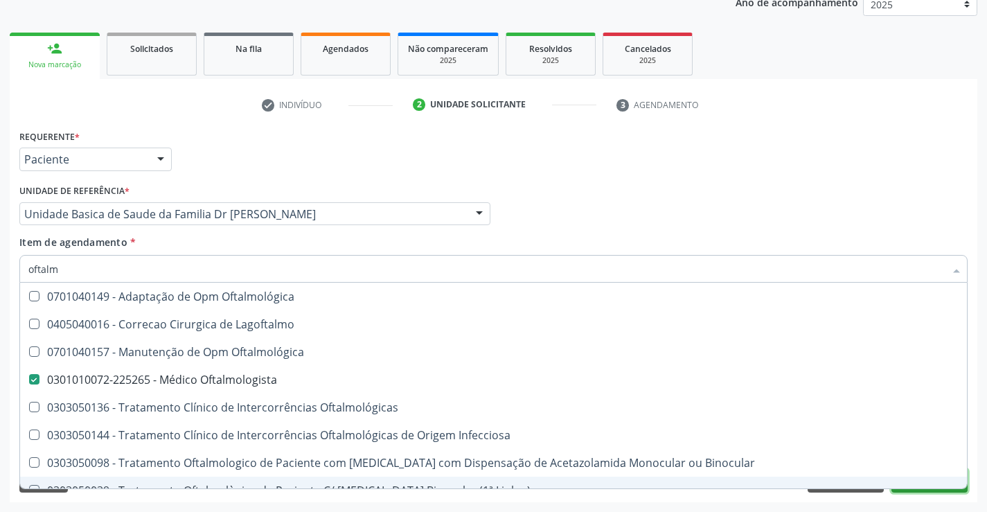
click at [916, 492] on button "Próximo" at bounding box center [929, 481] width 76 height 24
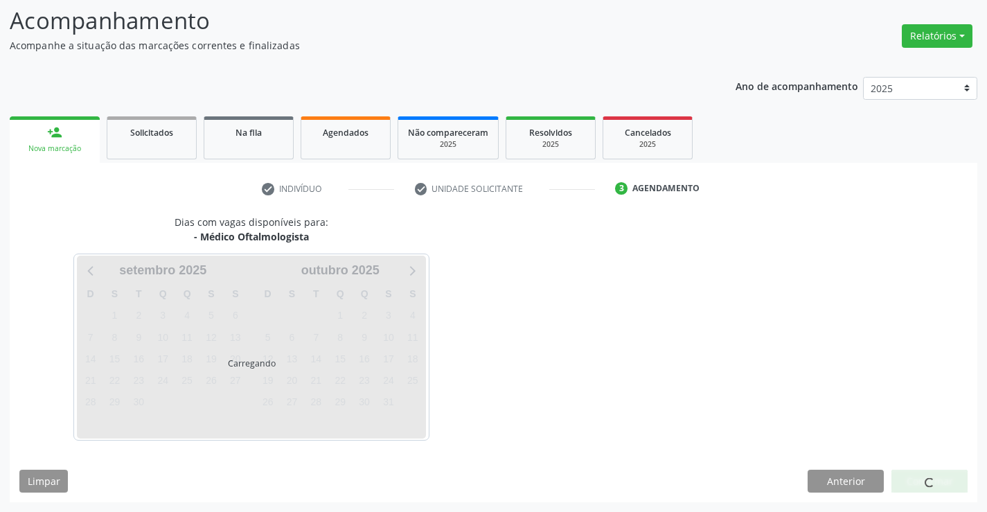
scroll to position [132, 0]
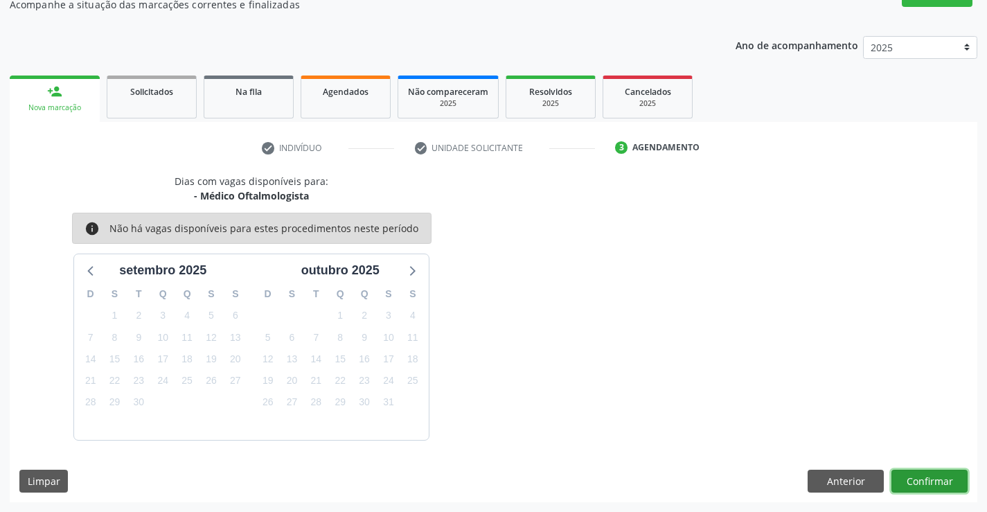
click at [925, 484] on button "Confirmar" at bounding box center [929, 482] width 76 height 24
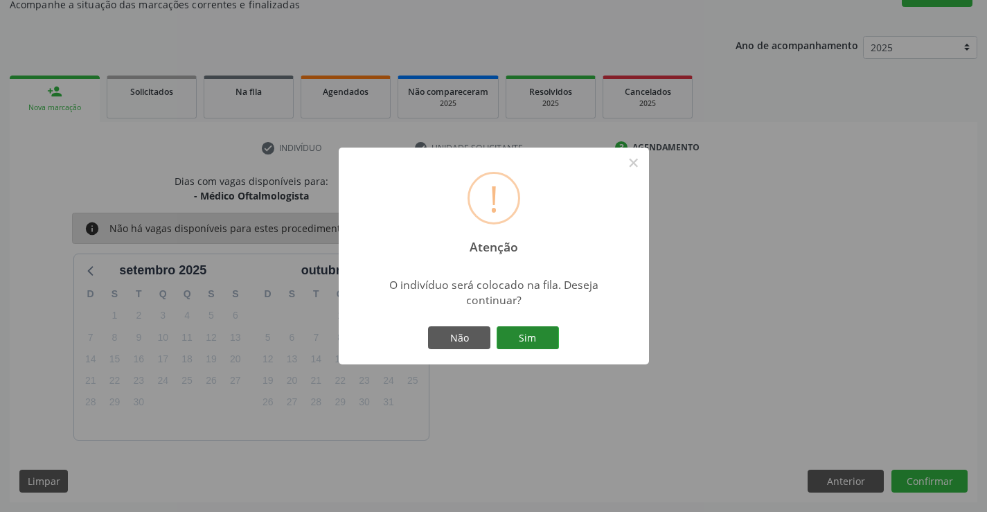
click at [545, 335] on button "Sim" at bounding box center [528, 338] width 62 height 24
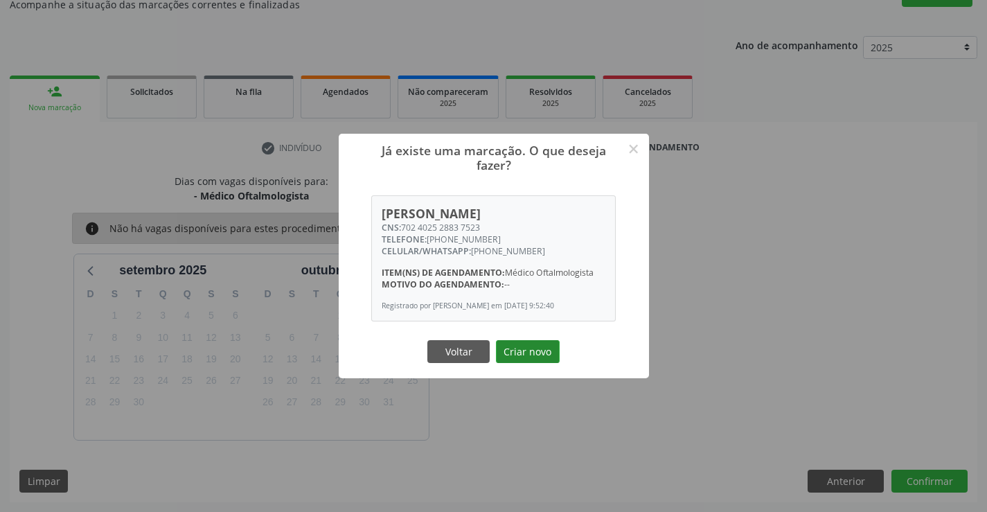
click at [535, 348] on button "Criar novo" at bounding box center [528, 352] width 64 height 24
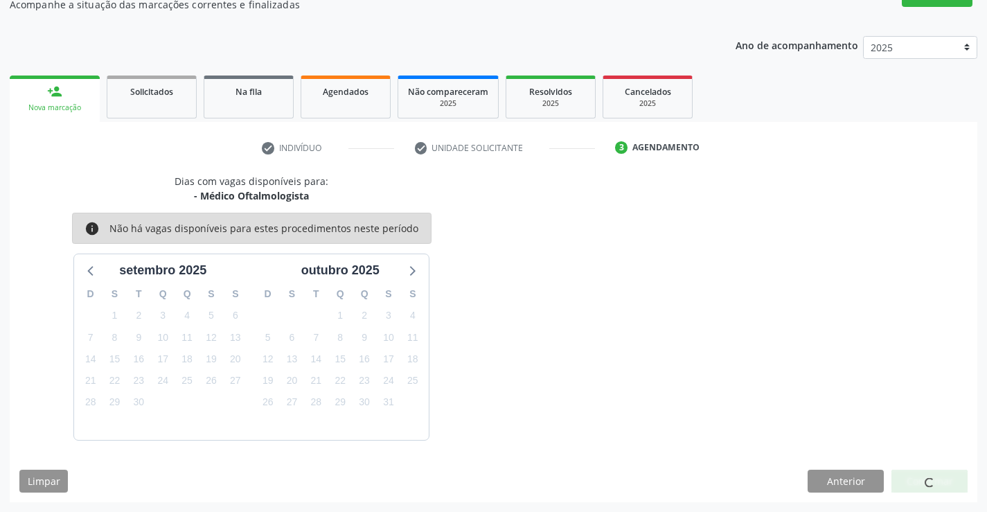
scroll to position [0, 0]
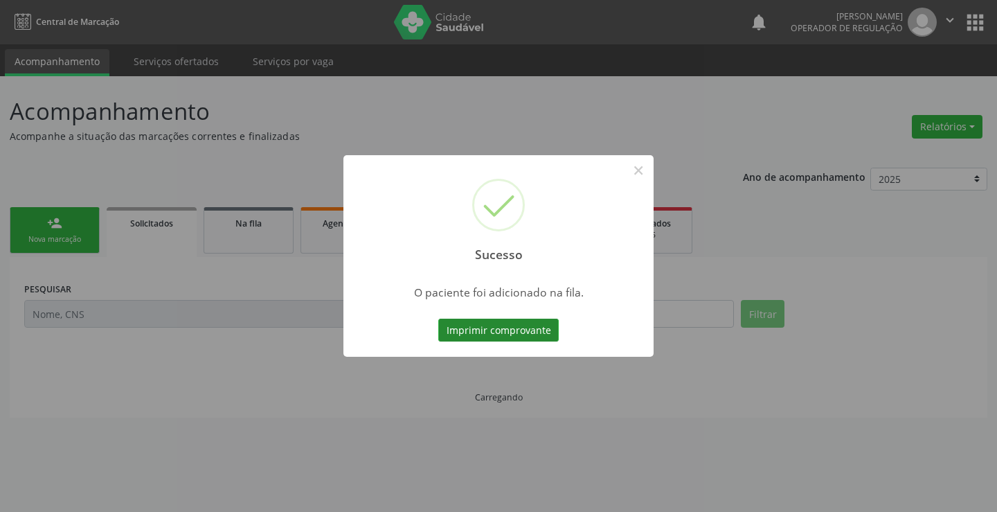
click at [533, 332] on button "Imprimir comprovante" at bounding box center [498, 331] width 121 height 24
